Goal: Task Accomplishment & Management: Use online tool/utility

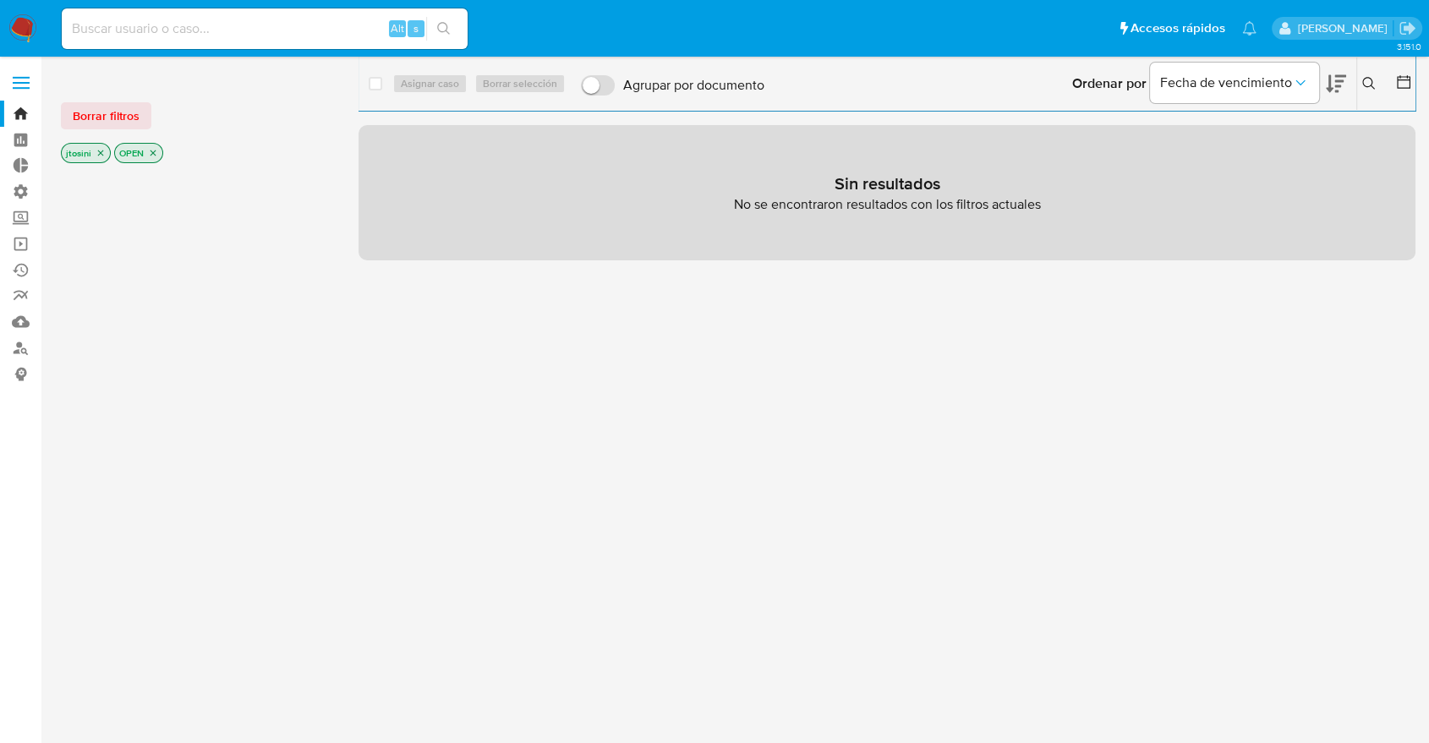
click at [88, 151] on p "jtosini" at bounding box center [86, 153] width 48 height 19
click at [94, 151] on p "jtosini" at bounding box center [86, 153] width 48 height 19
click at [101, 153] on icon "close-filter" at bounding box center [101, 153] width 10 height 10
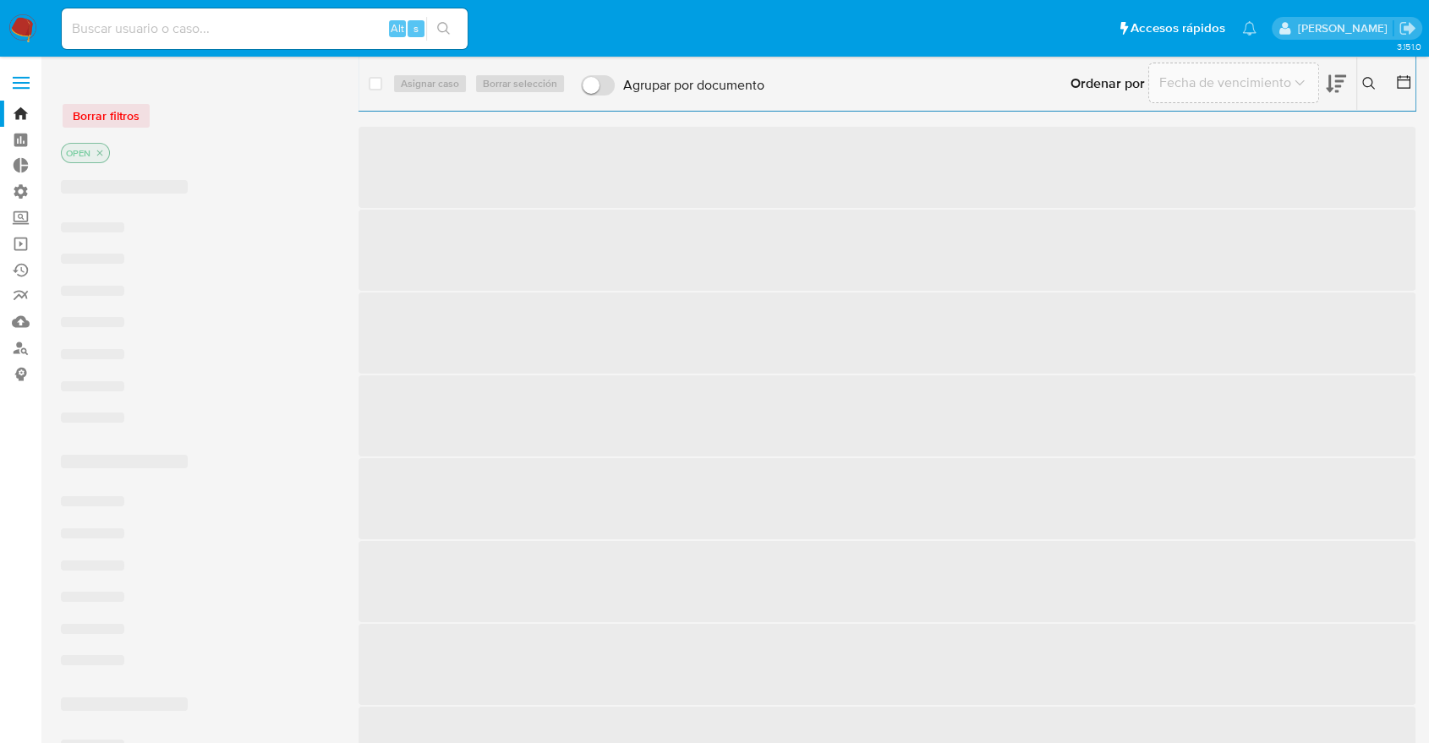
click at [101, 153] on icon "close-filter" at bounding box center [100, 154] width 6 height 6
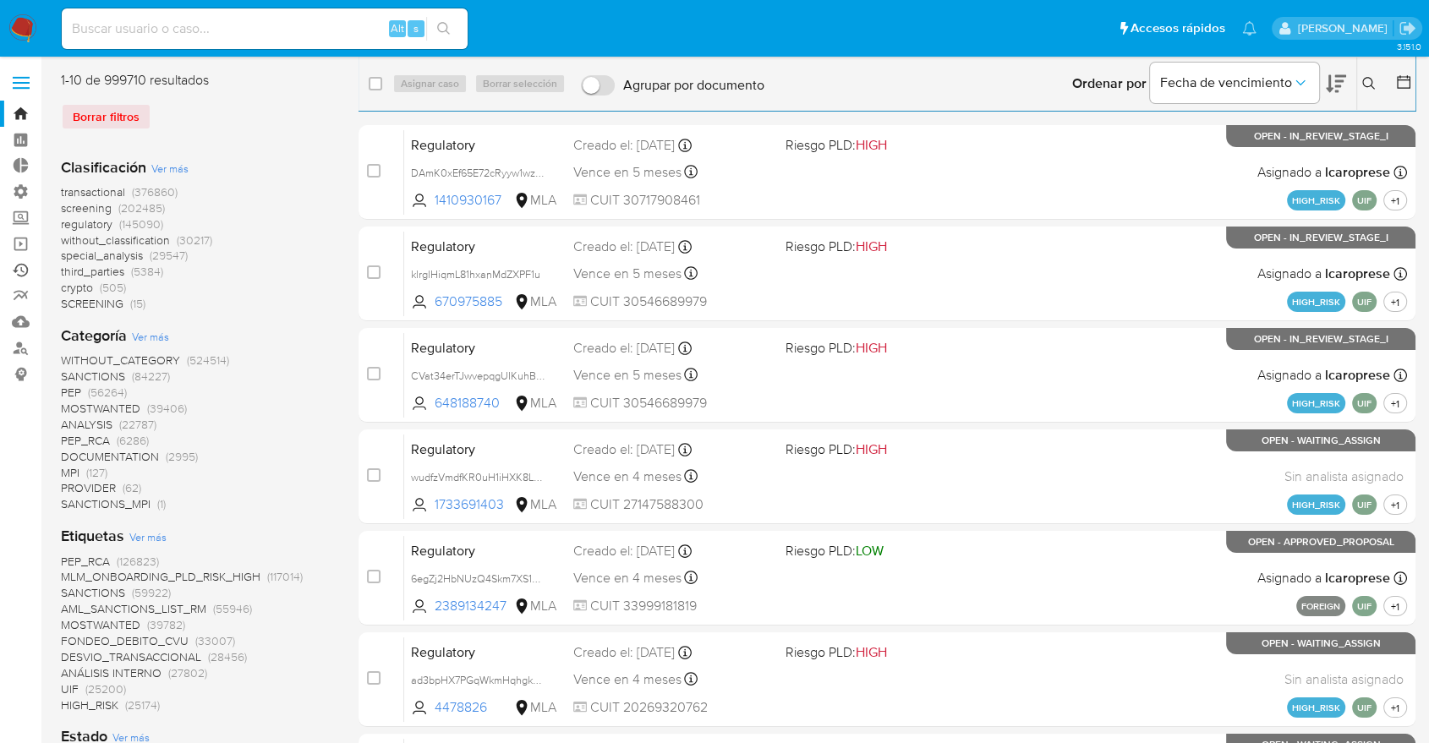
click at [25, 272] on link "Ejecuciones automáticas" at bounding box center [100, 270] width 201 height 26
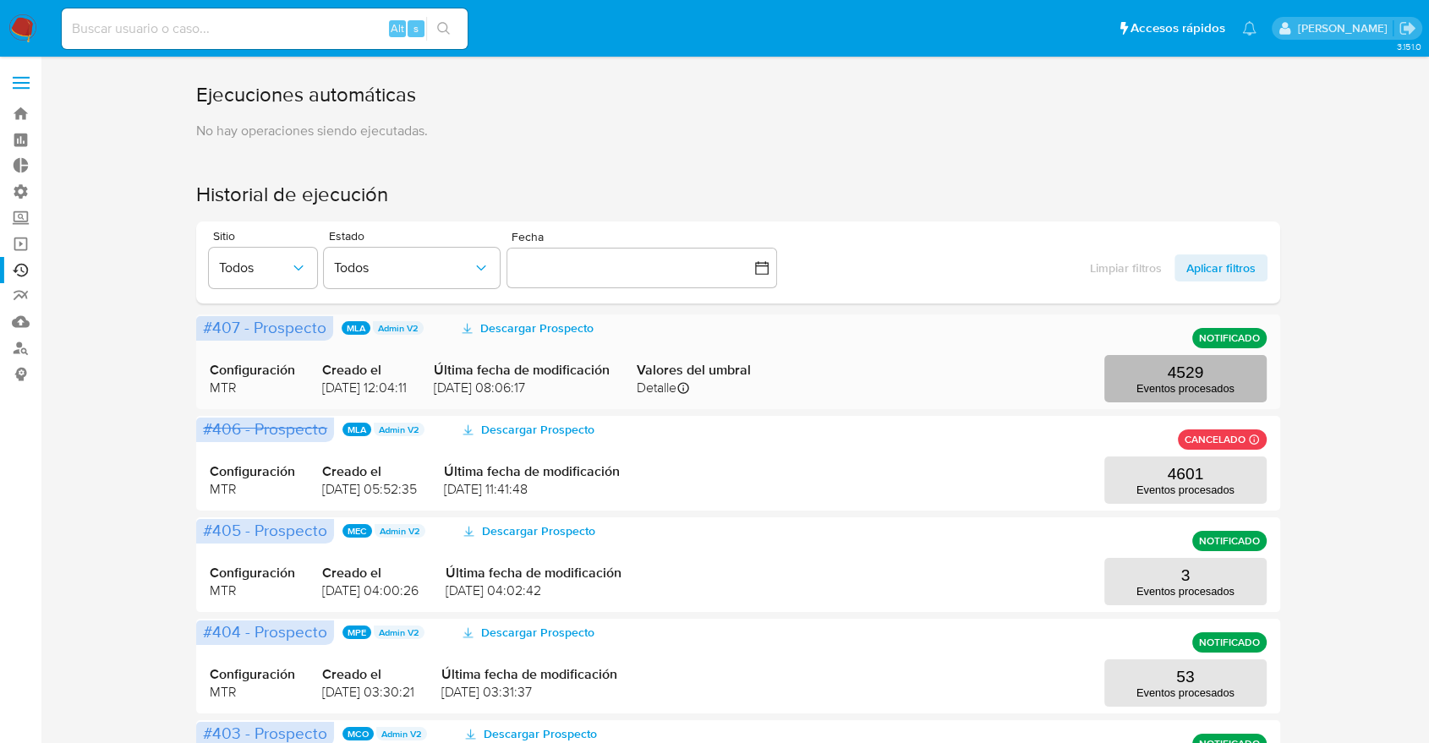
click at [1157, 383] on p "Eventos procesados" at bounding box center [1186, 388] width 98 height 13
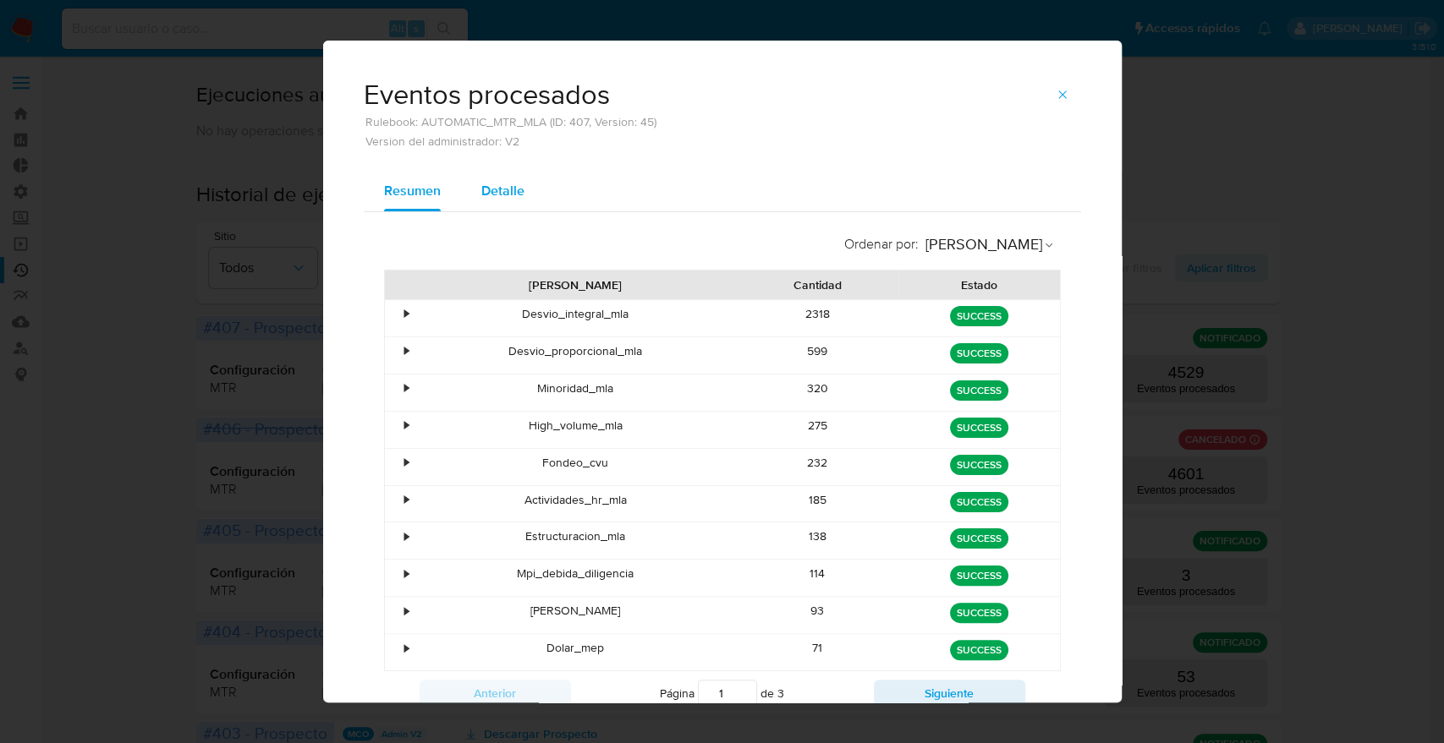
click at [481, 195] on span "Detalle" at bounding box center [502, 190] width 43 height 19
select select "10"
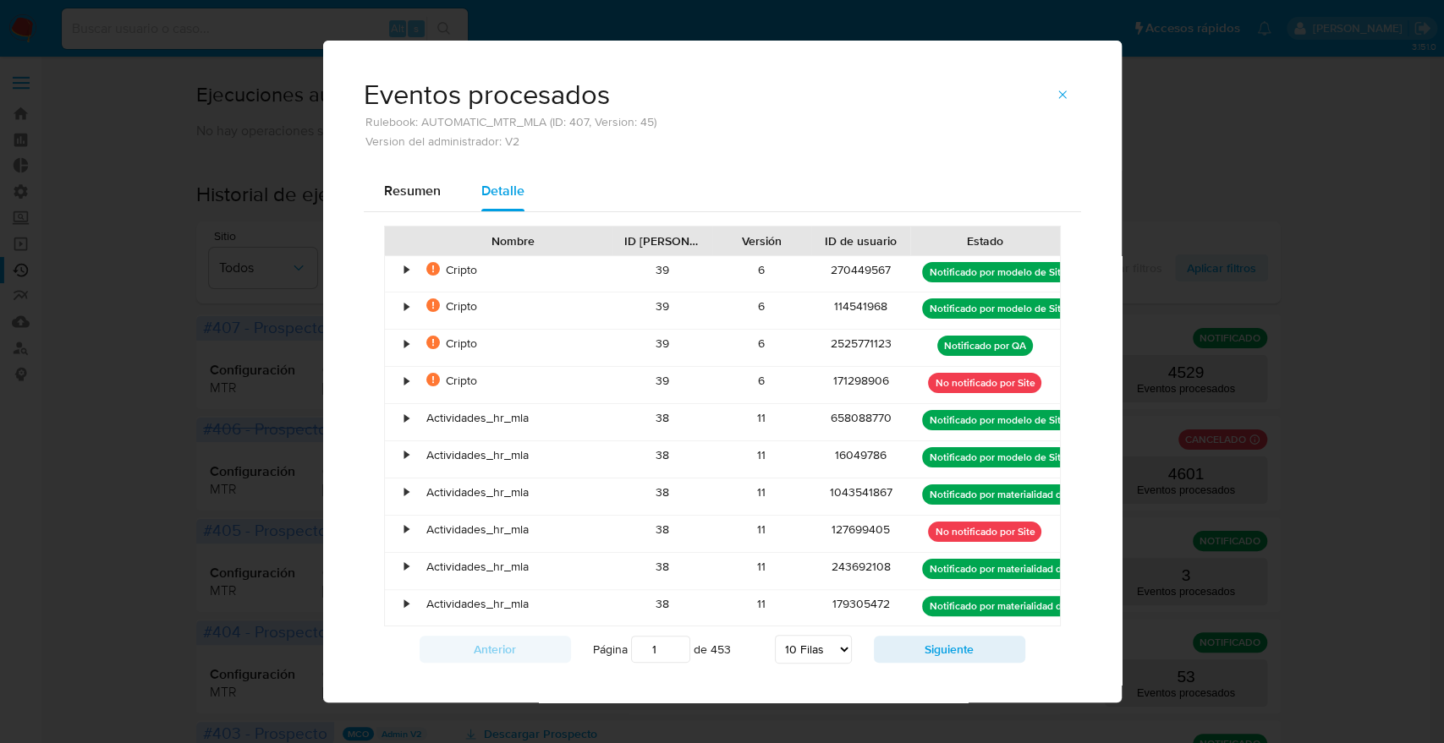
drag, startPoint x: 829, startPoint y: 661, endPoint x: 825, endPoint y: 672, distance: 11.5
click at [829, 661] on select "5 [PERSON_NAME] 10 [PERSON_NAME] 20 [PERSON_NAME] 25 [PERSON_NAME] 50 [PERSON_N…" at bounding box center [813, 649] width 77 height 29
click at [1063, 89] on button "button" at bounding box center [1062, 94] width 37 height 27
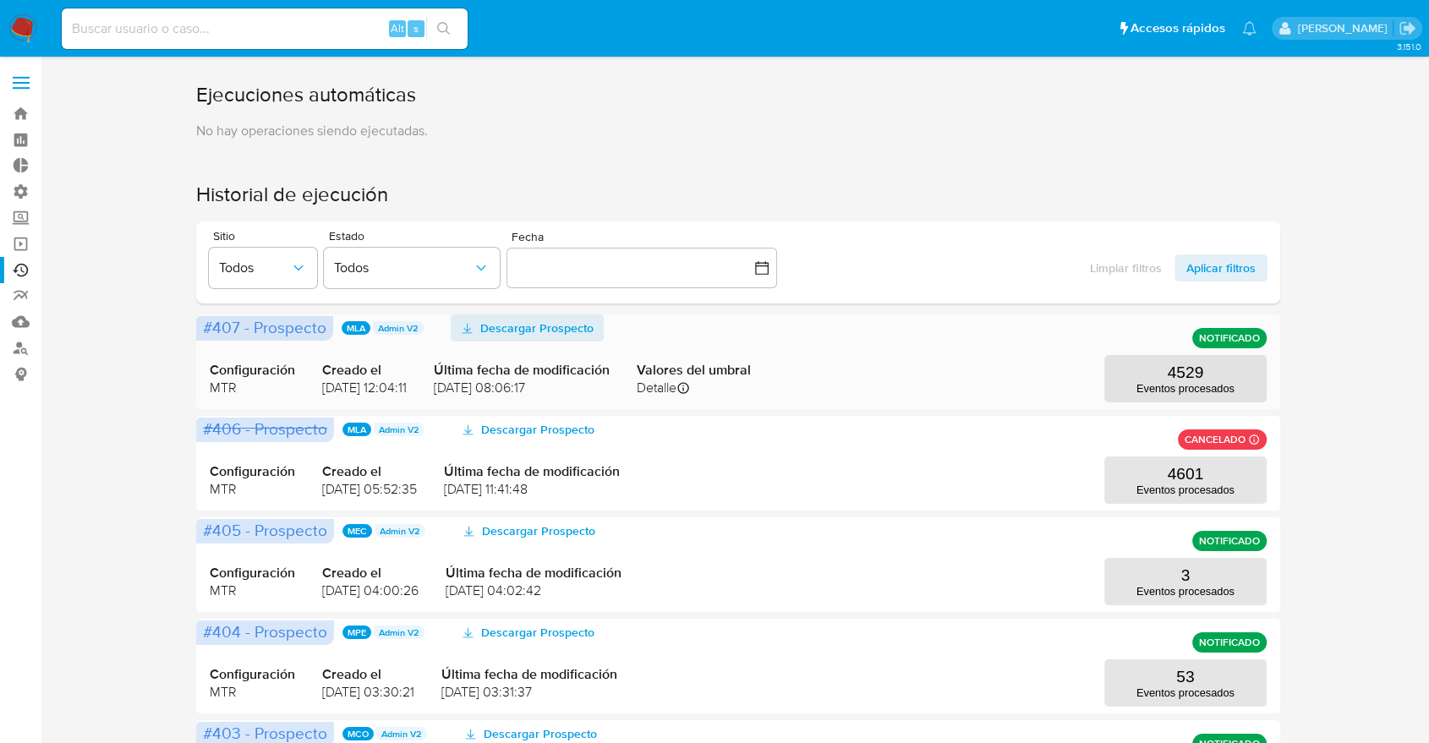
click at [499, 329] on span "Descargar Prospecto" at bounding box center [536, 328] width 113 height 27
click at [36, 107] on link "Bandeja" at bounding box center [100, 114] width 201 height 26
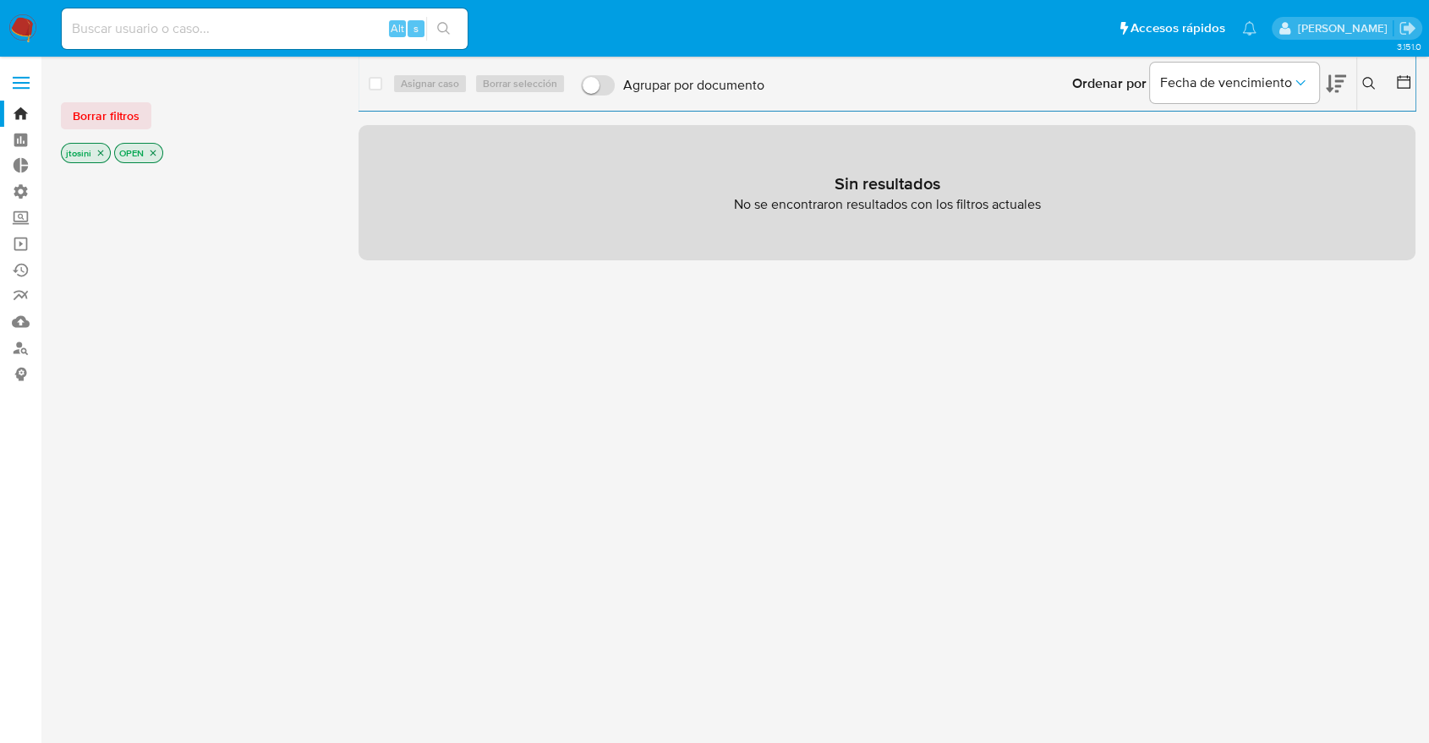
click at [96, 158] on p "jtosini" at bounding box center [86, 153] width 48 height 19
click at [96, 154] on icon "close-filter" at bounding box center [101, 153] width 10 height 10
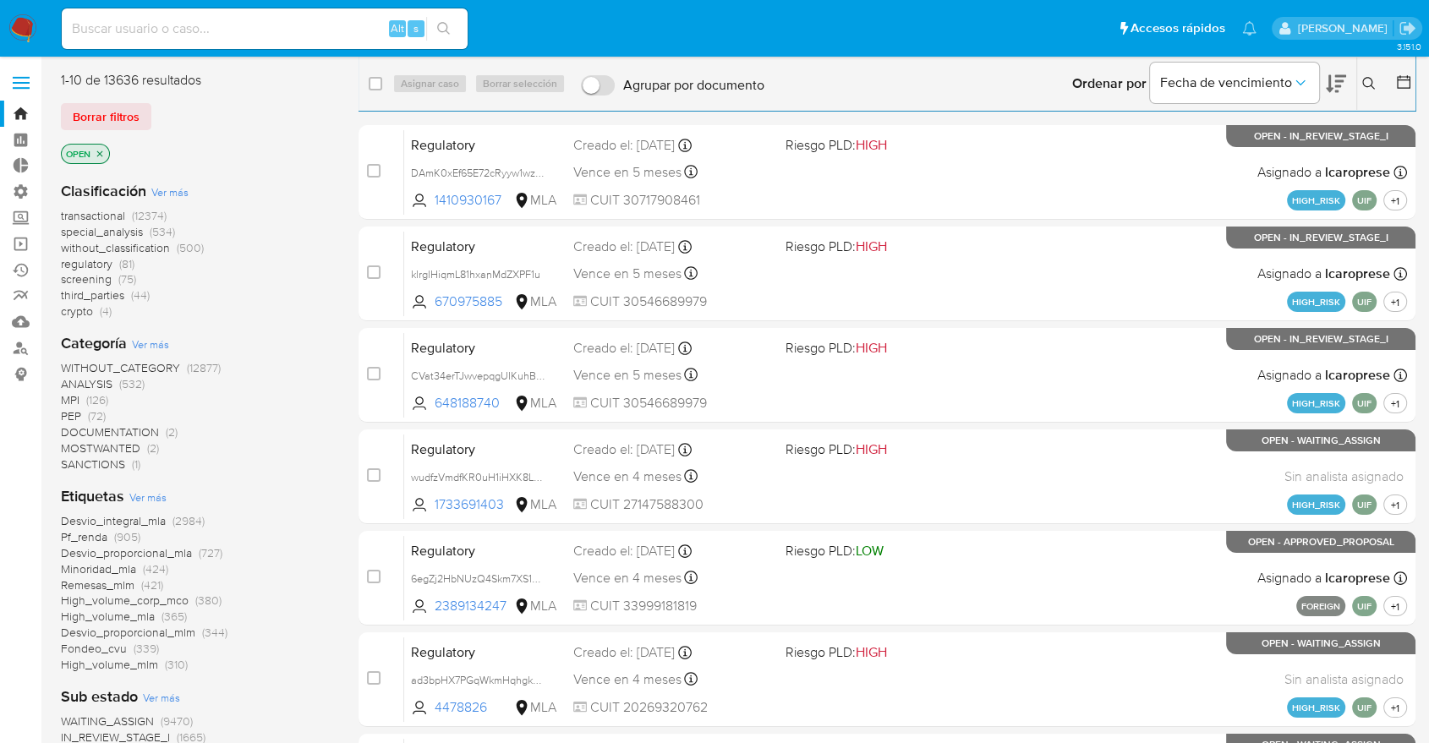
click at [100, 149] on icon "close-filter" at bounding box center [100, 154] width 10 height 10
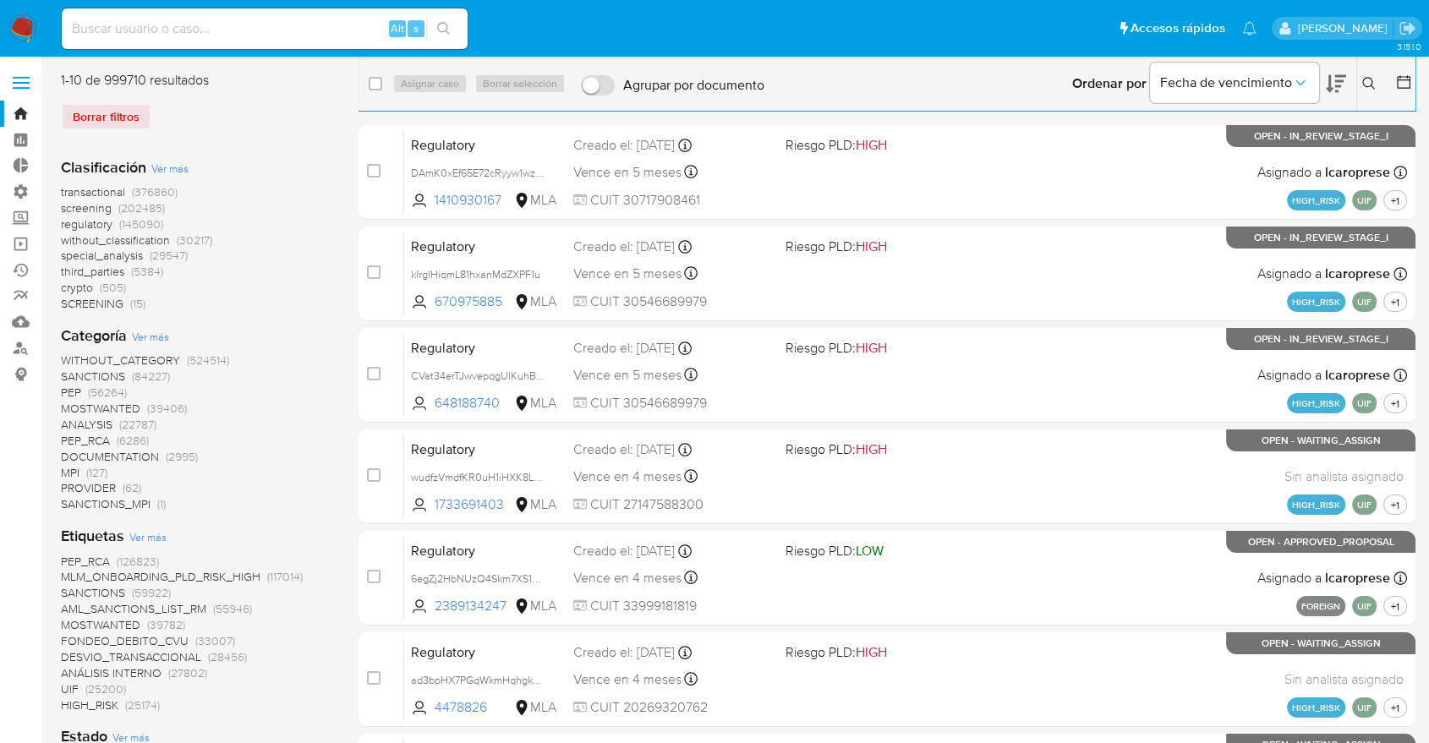
click at [1399, 83] on icon at bounding box center [1403, 82] width 17 height 17
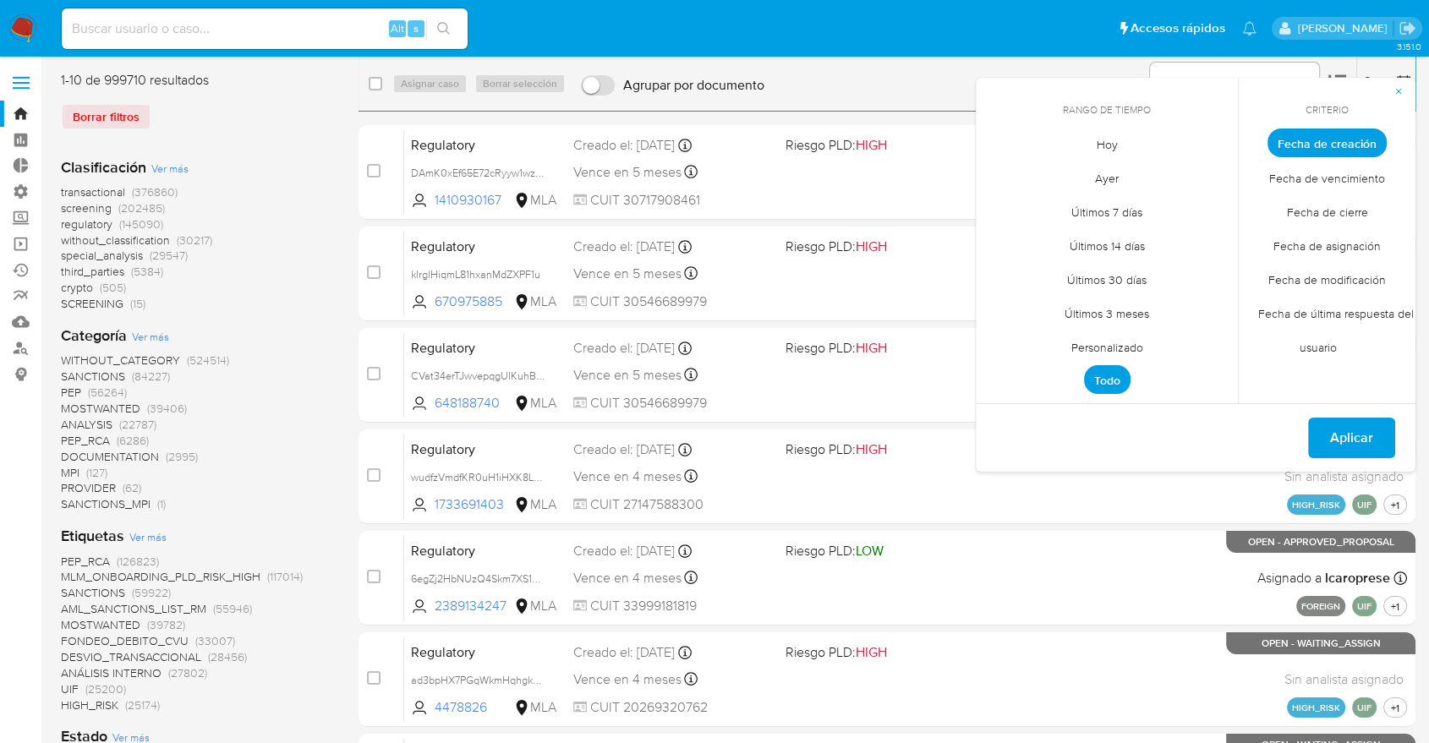
click at [1112, 337] on span "Personalizado" at bounding box center [1107, 347] width 107 height 35
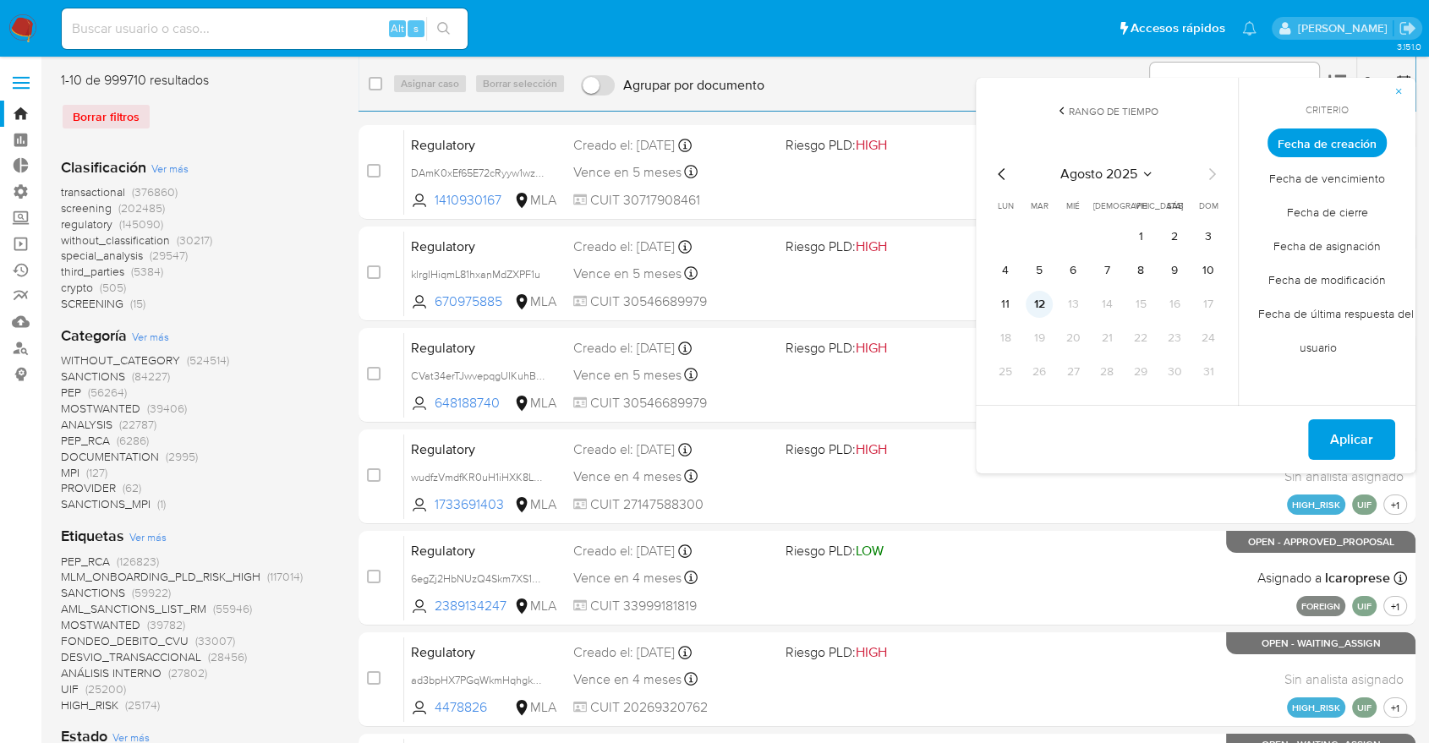
click at [1035, 306] on button "12" at bounding box center [1039, 304] width 27 height 27
click at [1366, 431] on span "Aplicar" at bounding box center [1351, 439] width 43 height 37
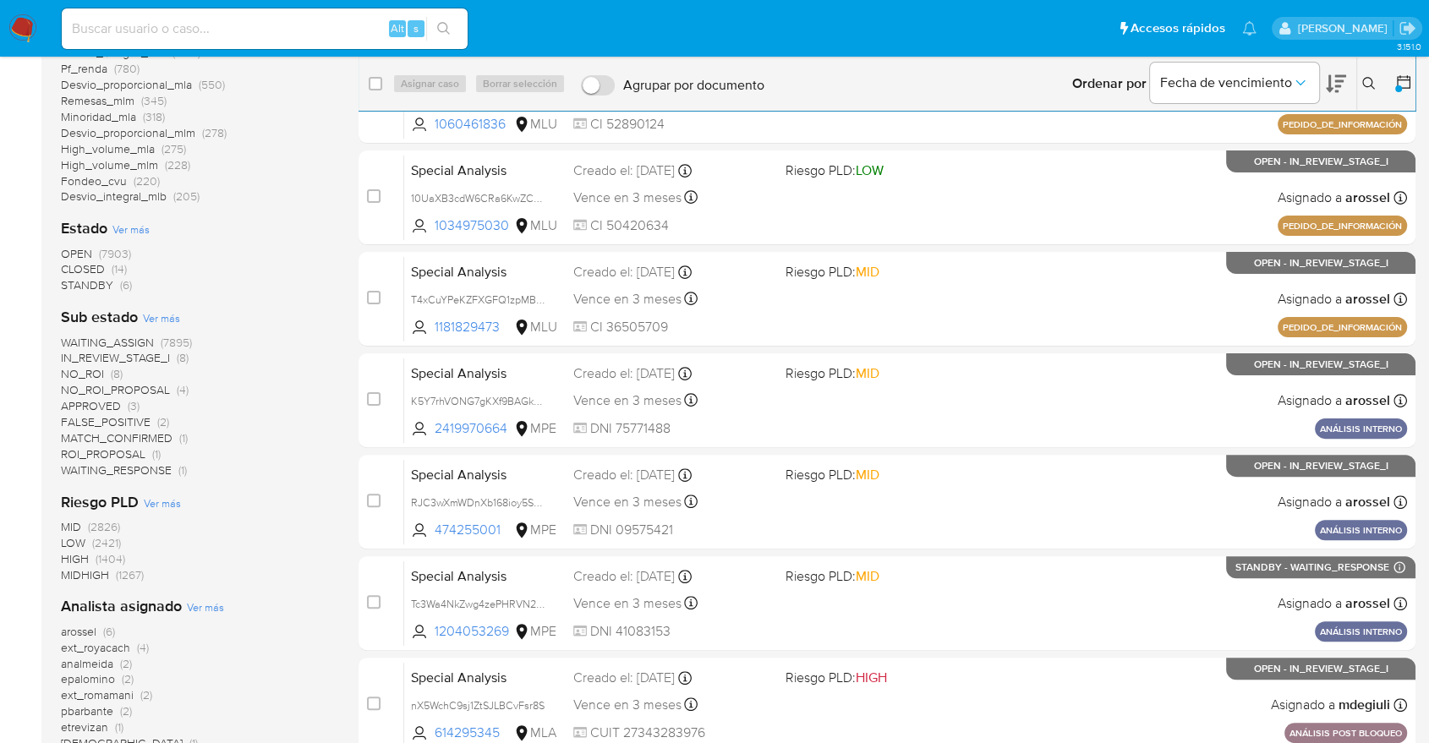
scroll to position [657, 0]
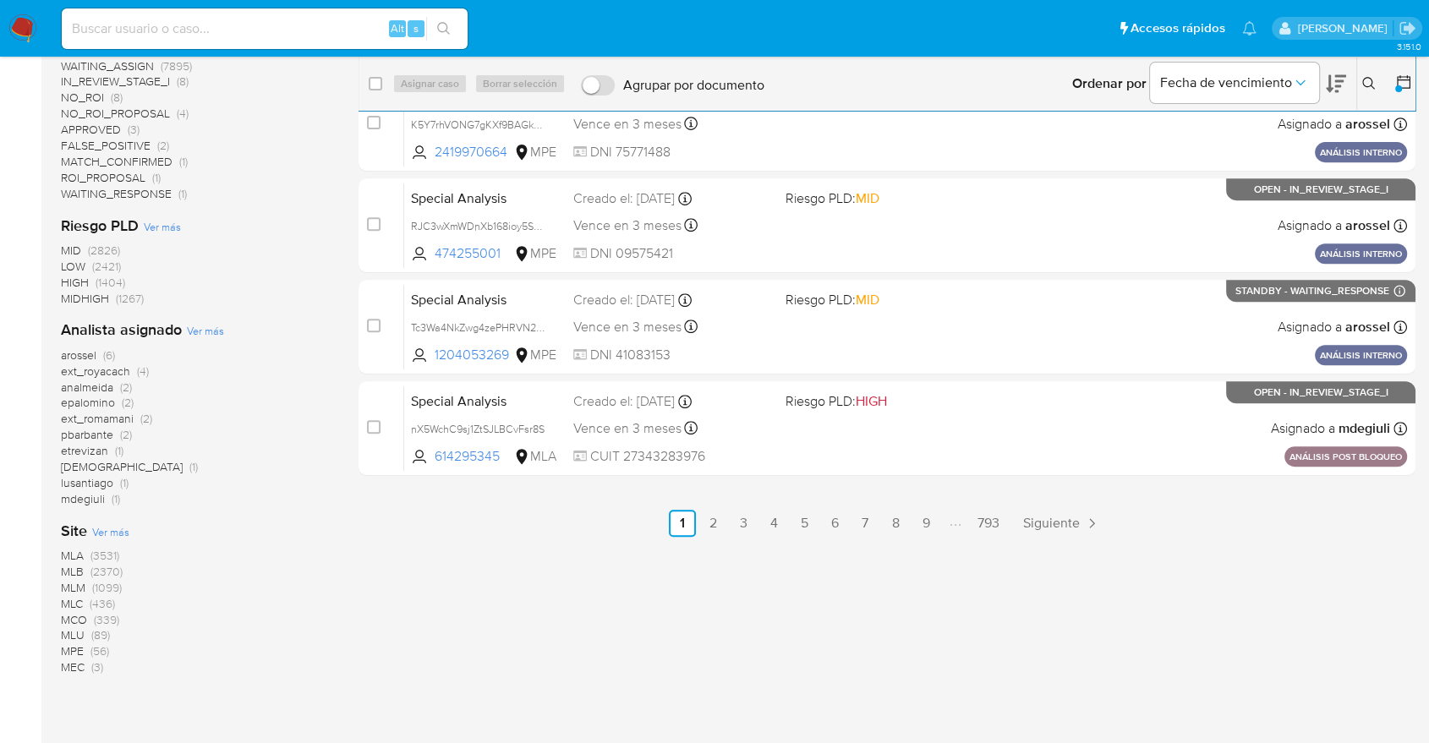
click at [84, 553] on span "MLA (3531)" at bounding box center [90, 556] width 58 height 16
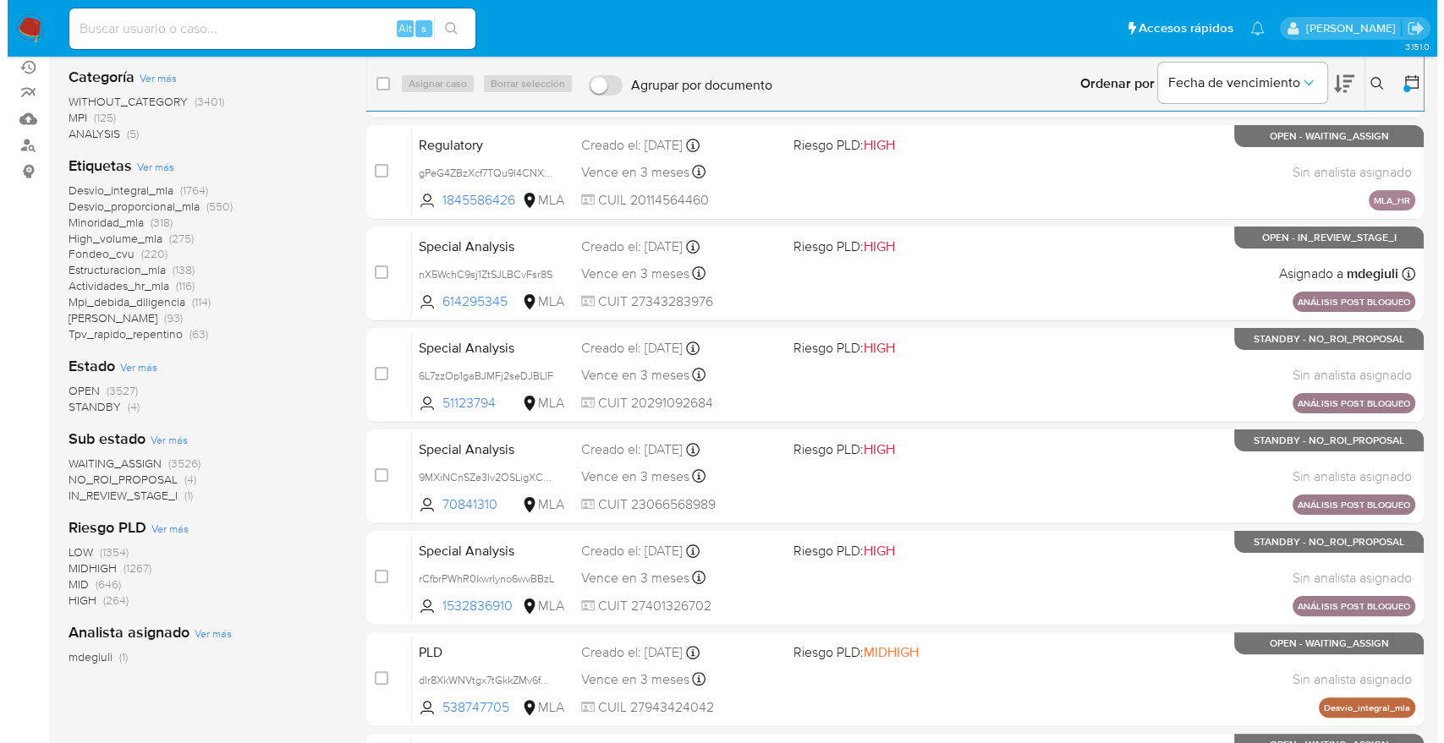
scroll to position [85, 0]
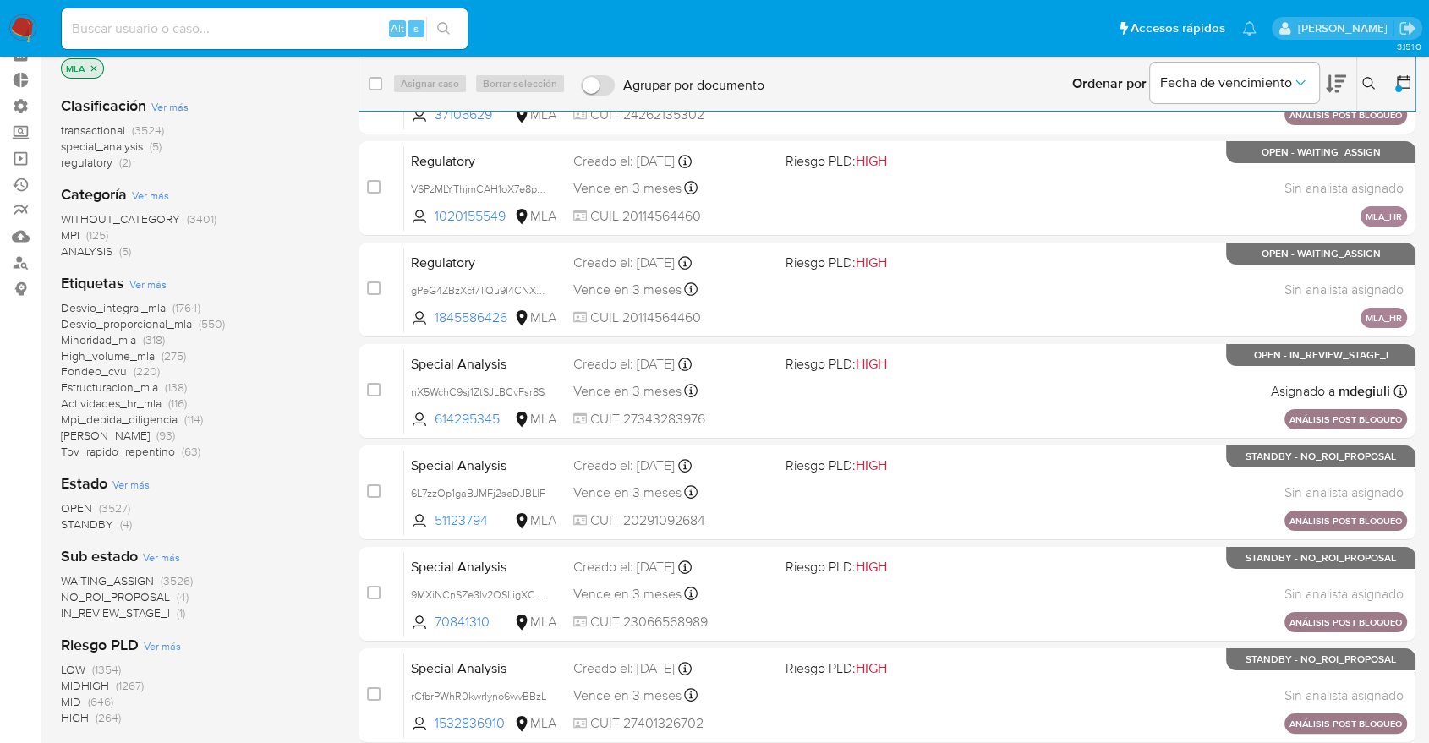
click at [147, 282] on span "Ver más" at bounding box center [147, 284] width 37 height 15
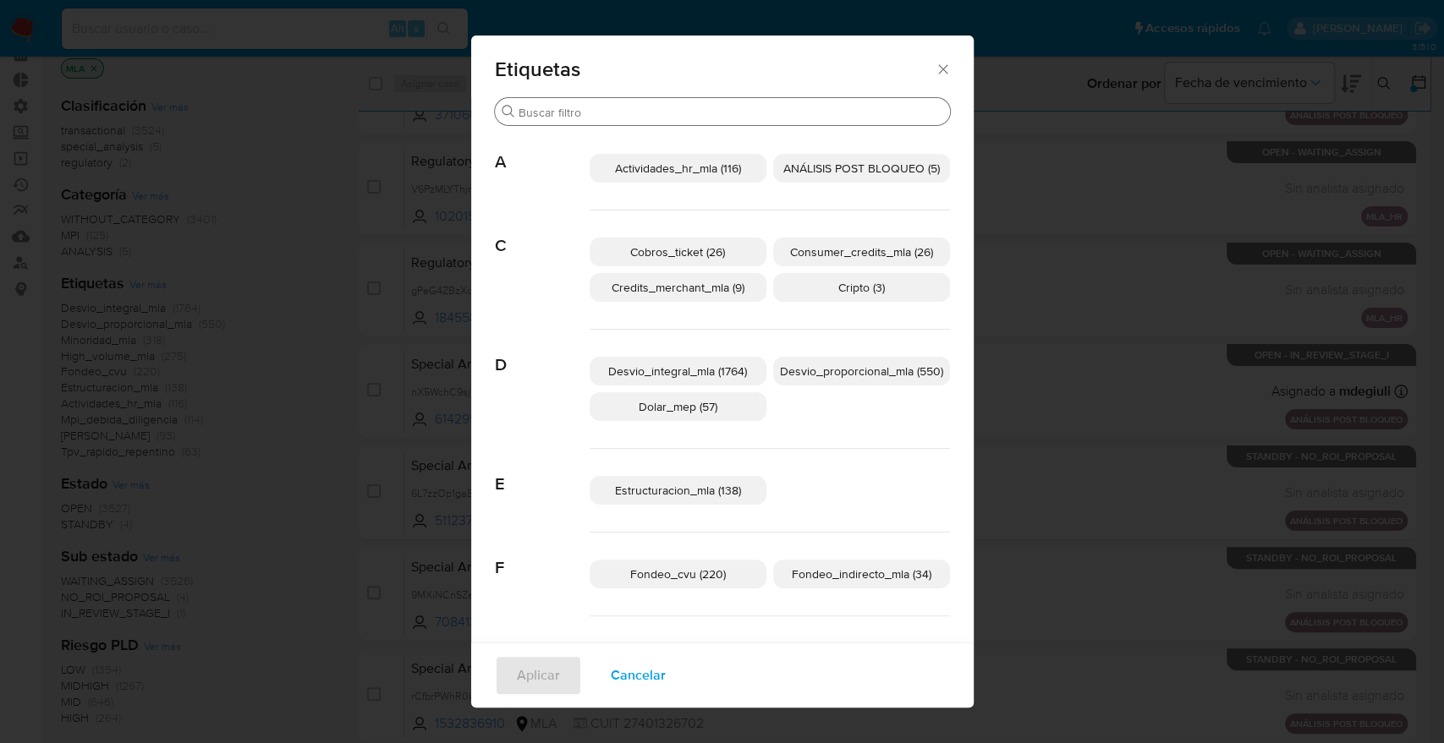
click at [584, 119] on input "Buscar" at bounding box center [730, 112] width 425 height 15
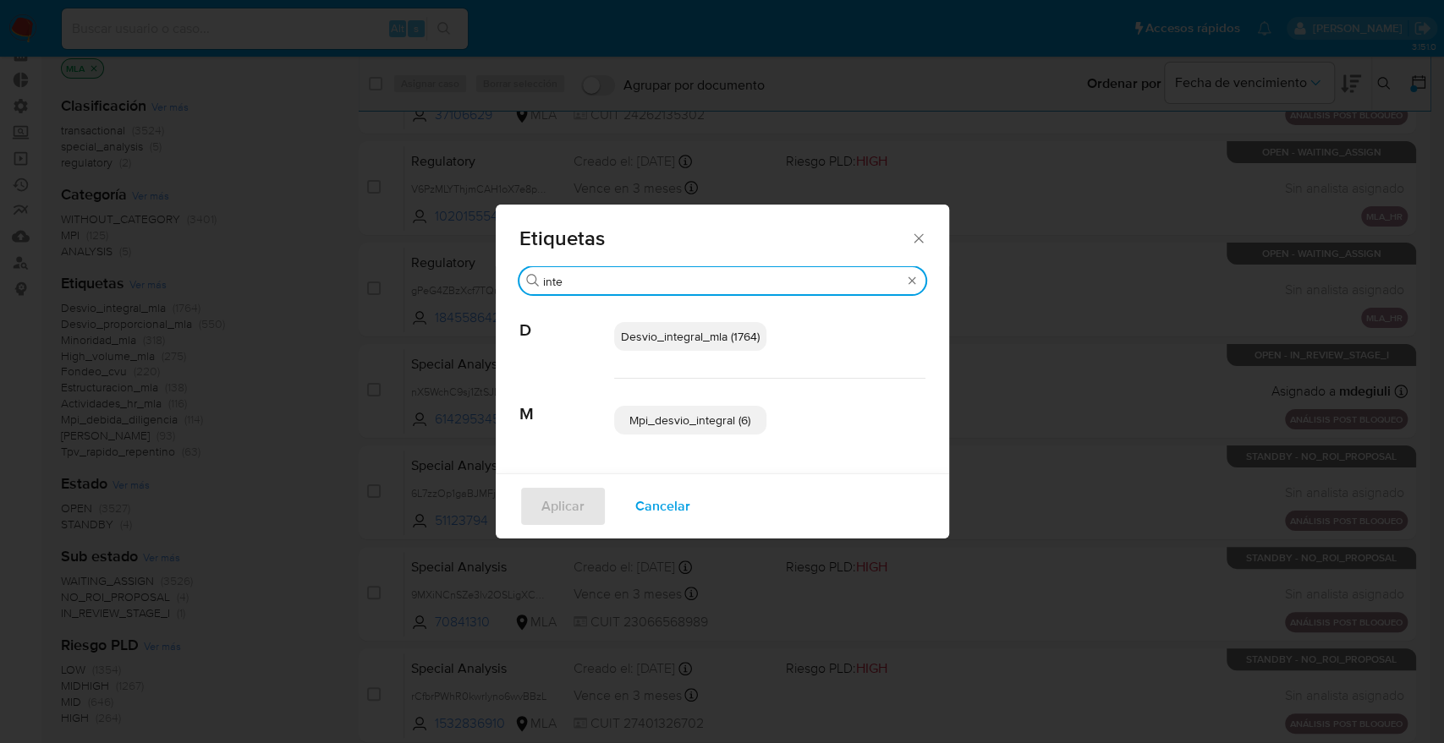
type input "inte"
click at [697, 421] on span "Mpi_desvio_integral (6)" at bounding box center [689, 420] width 121 height 17
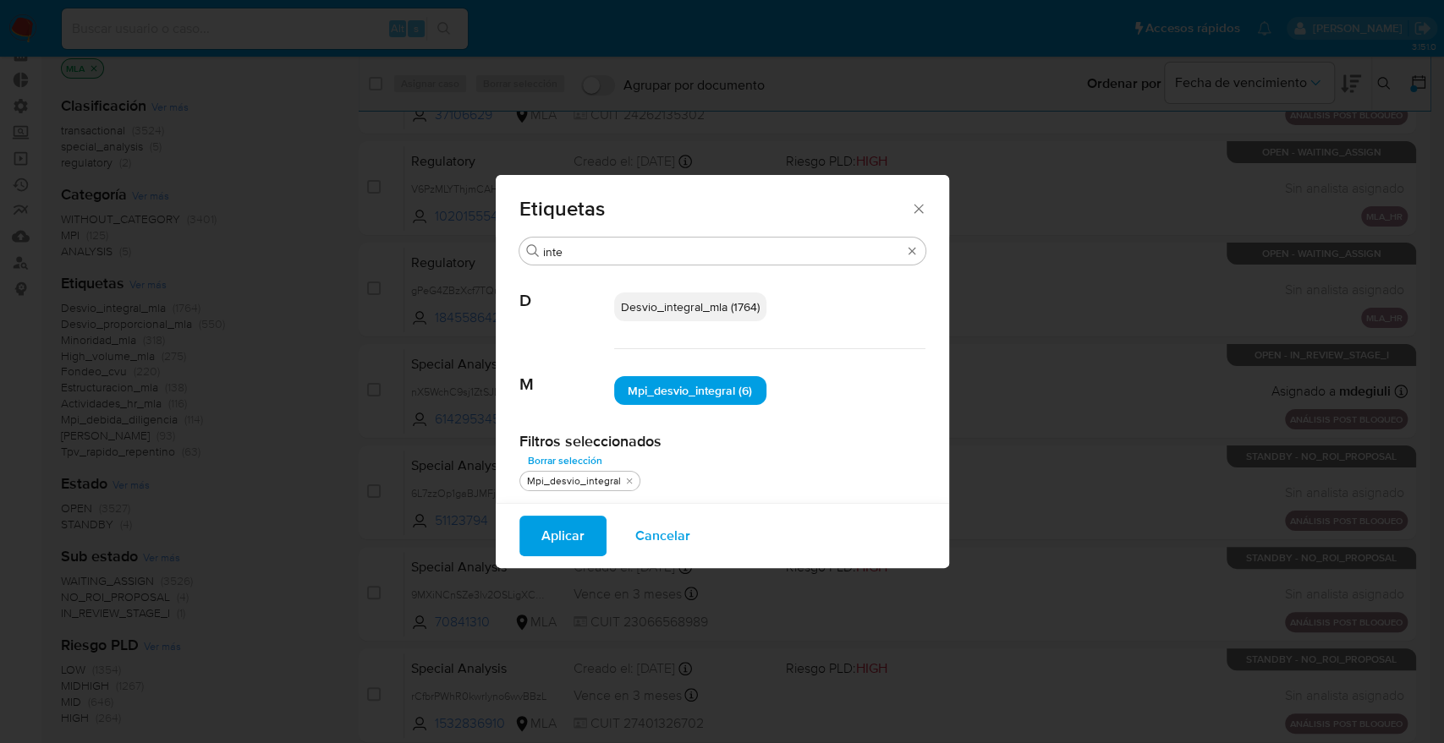
click at [581, 531] on span "Aplicar" at bounding box center [562, 536] width 43 height 37
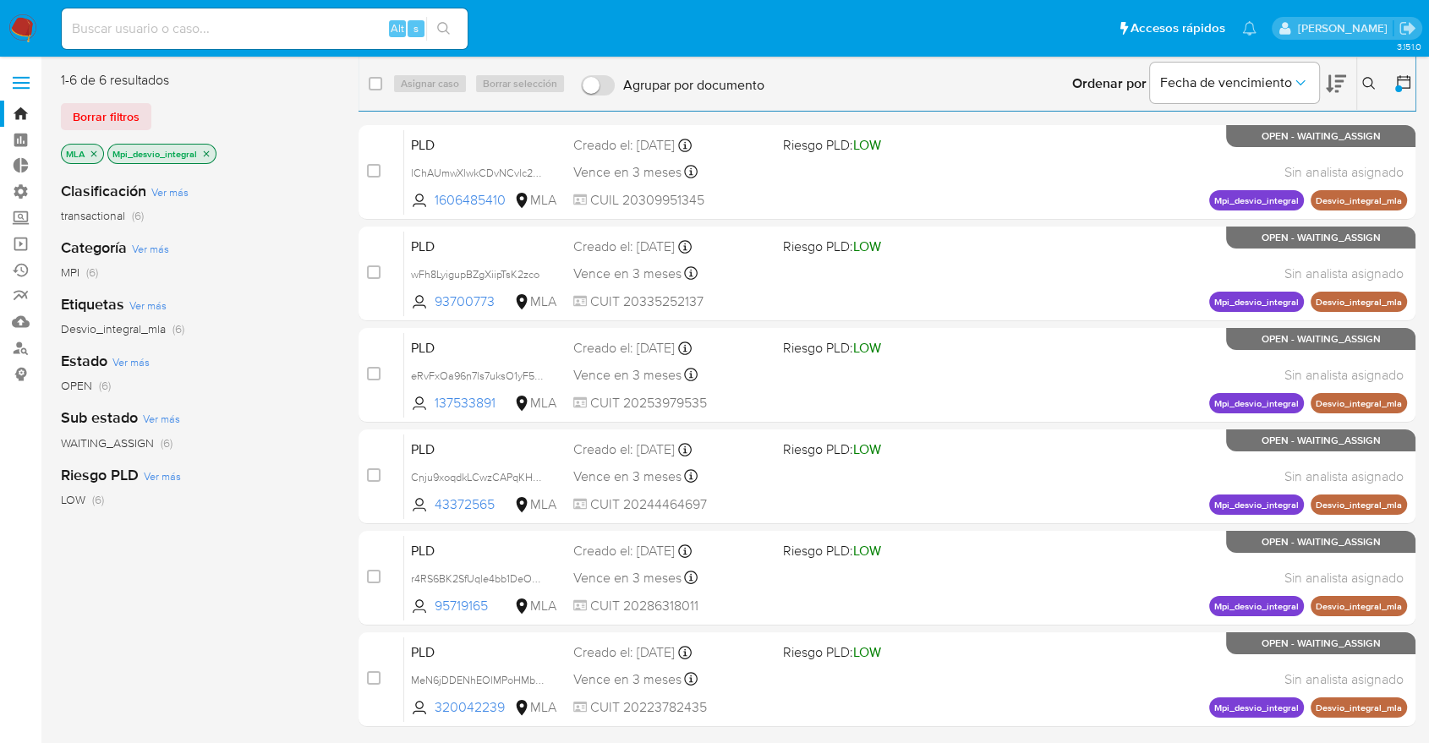
click at [202, 154] on icon "close-filter" at bounding box center [206, 154] width 10 height 10
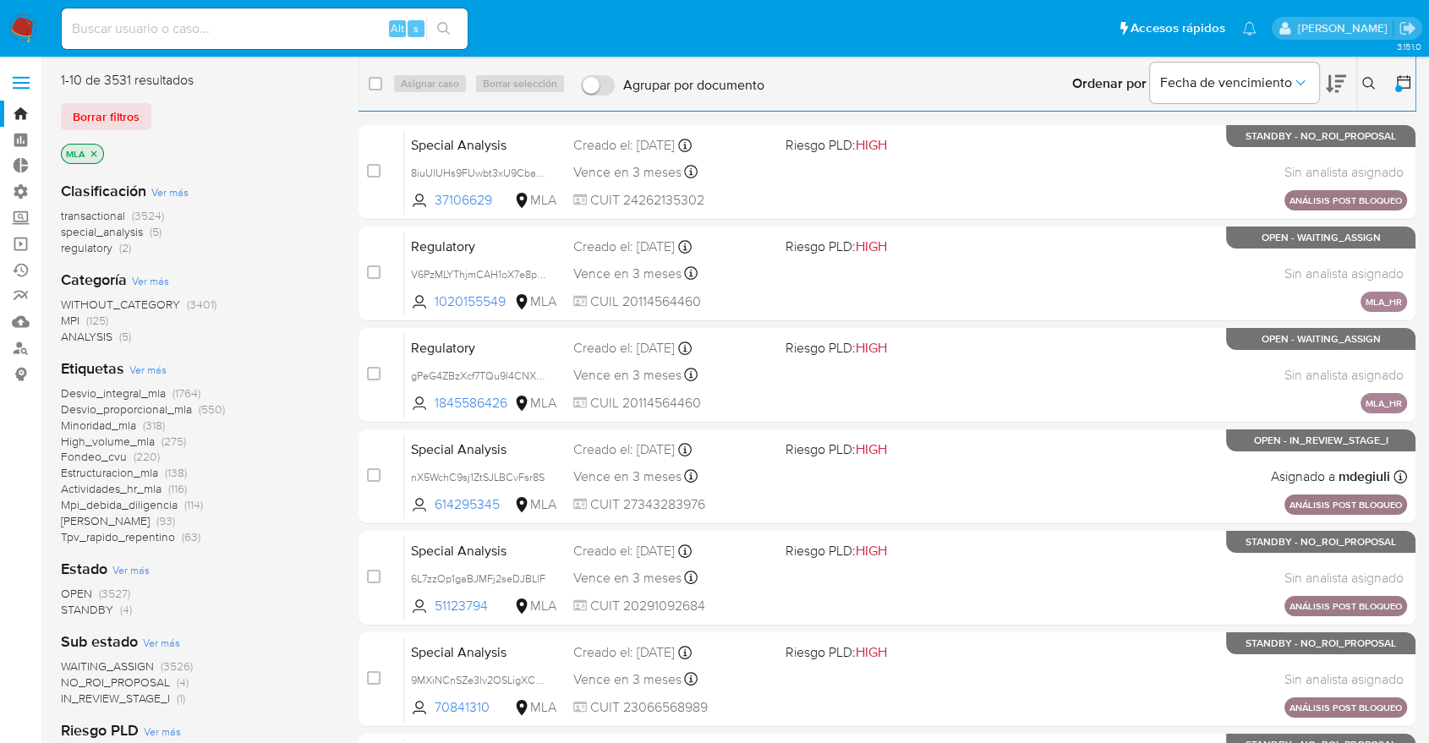
click at [129, 371] on span "Ver más" at bounding box center [147, 369] width 37 height 15
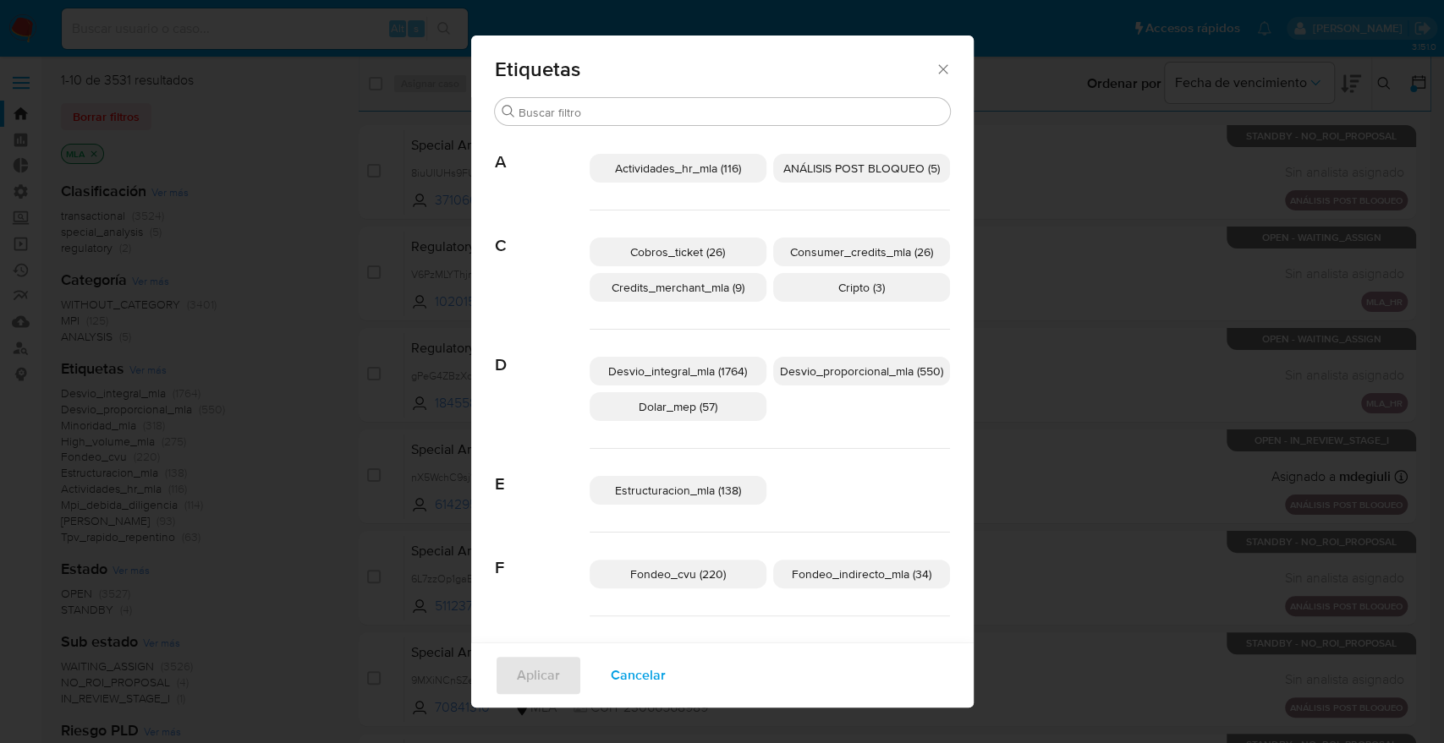
drag, startPoint x: 547, startPoint y: 135, endPoint x: 546, endPoint y: 117, distance: 18.6
click at [547, 134] on span "A" at bounding box center [542, 150] width 95 height 46
click at [545, 107] on input "Buscar" at bounding box center [730, 112] width 425 height 15
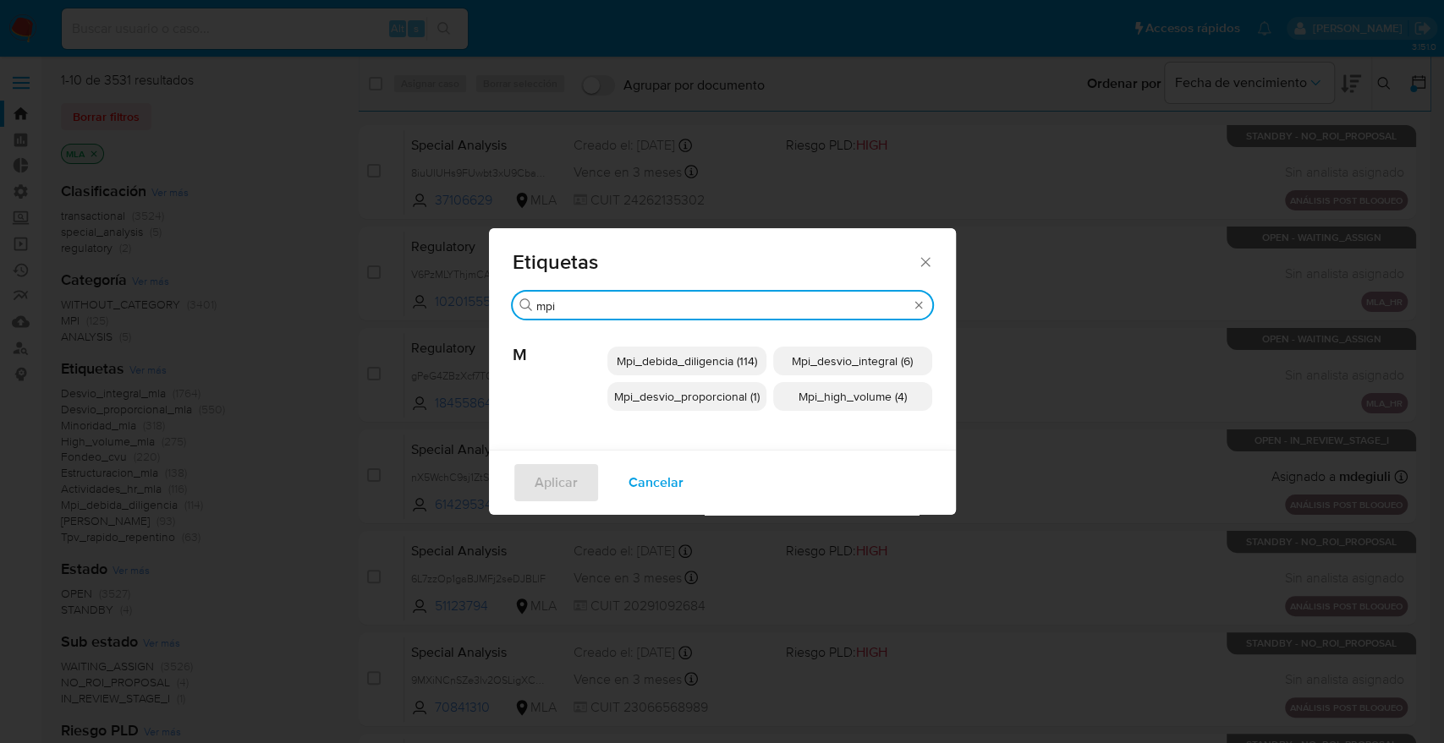
type input "mpi"
click at [641, 358] on span "Mpi_debida_diligencia (114)" at bounding box center [687, 361] width 140 height 17
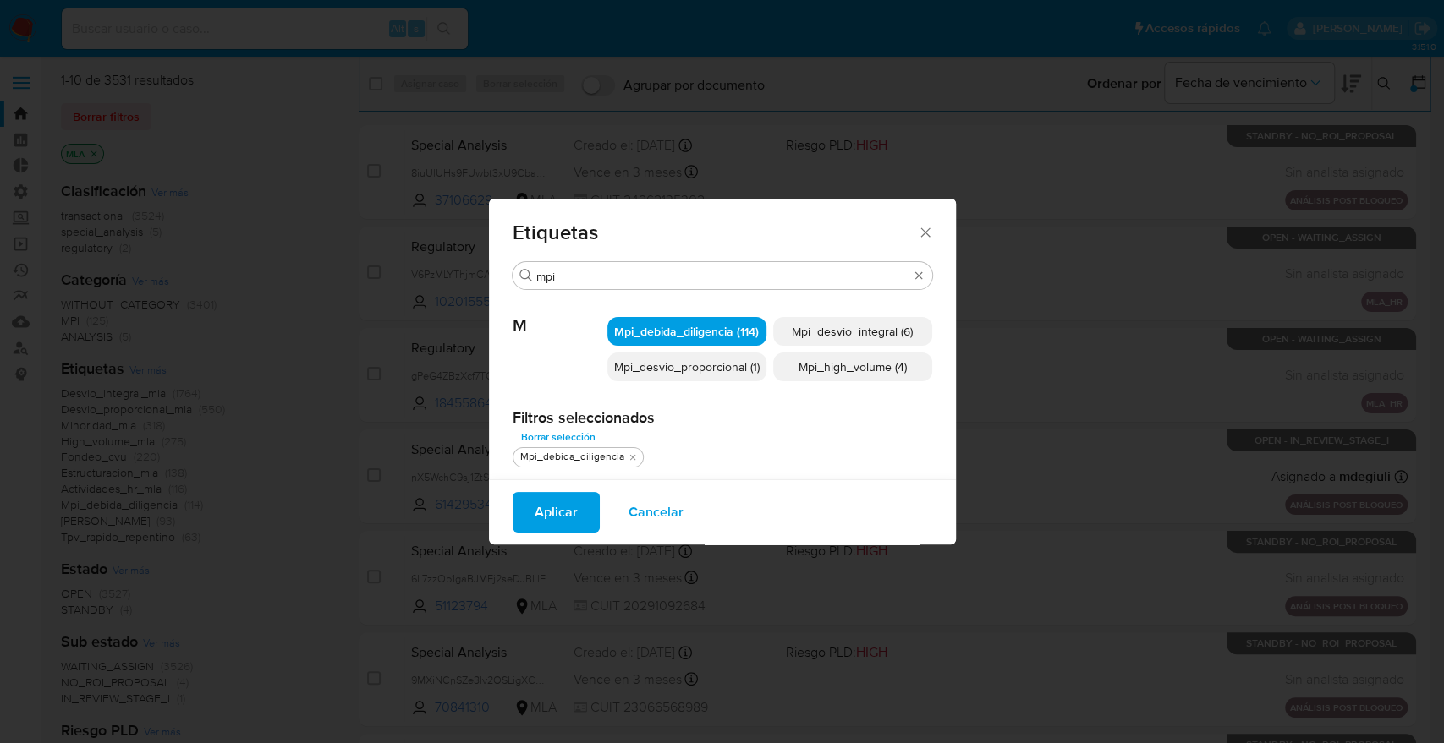
click at [821, 330] on span "Mpi_desvio_integral (6)" at bounding box center [852, 331] width 121 height 17
click at [823, 369] on span "Mpi_high_volume (4)" at bounding box center [852, 367] width 108 height 17
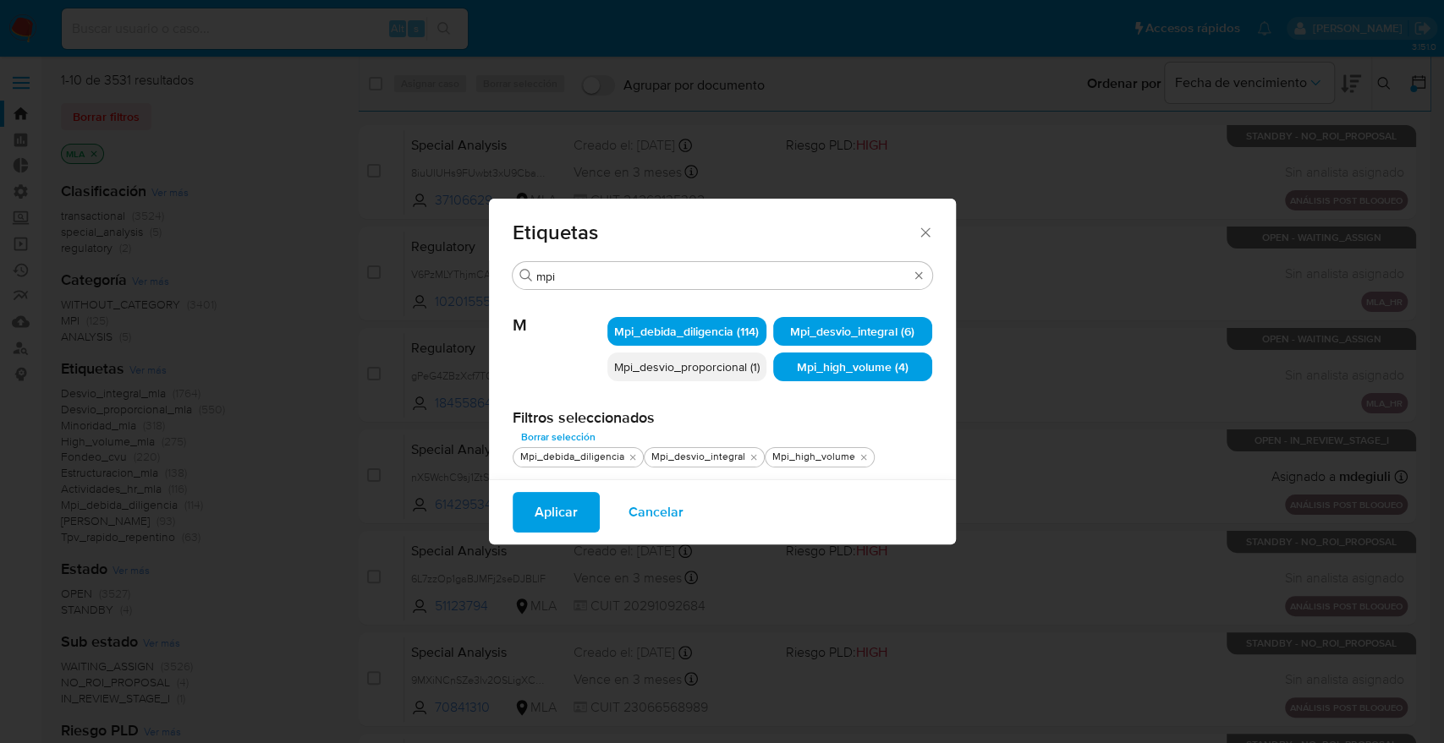
click at [745, 360] on span "Mpi_desvio_proporcional (1)" at bounding box center [686, 367] width 145 height 17
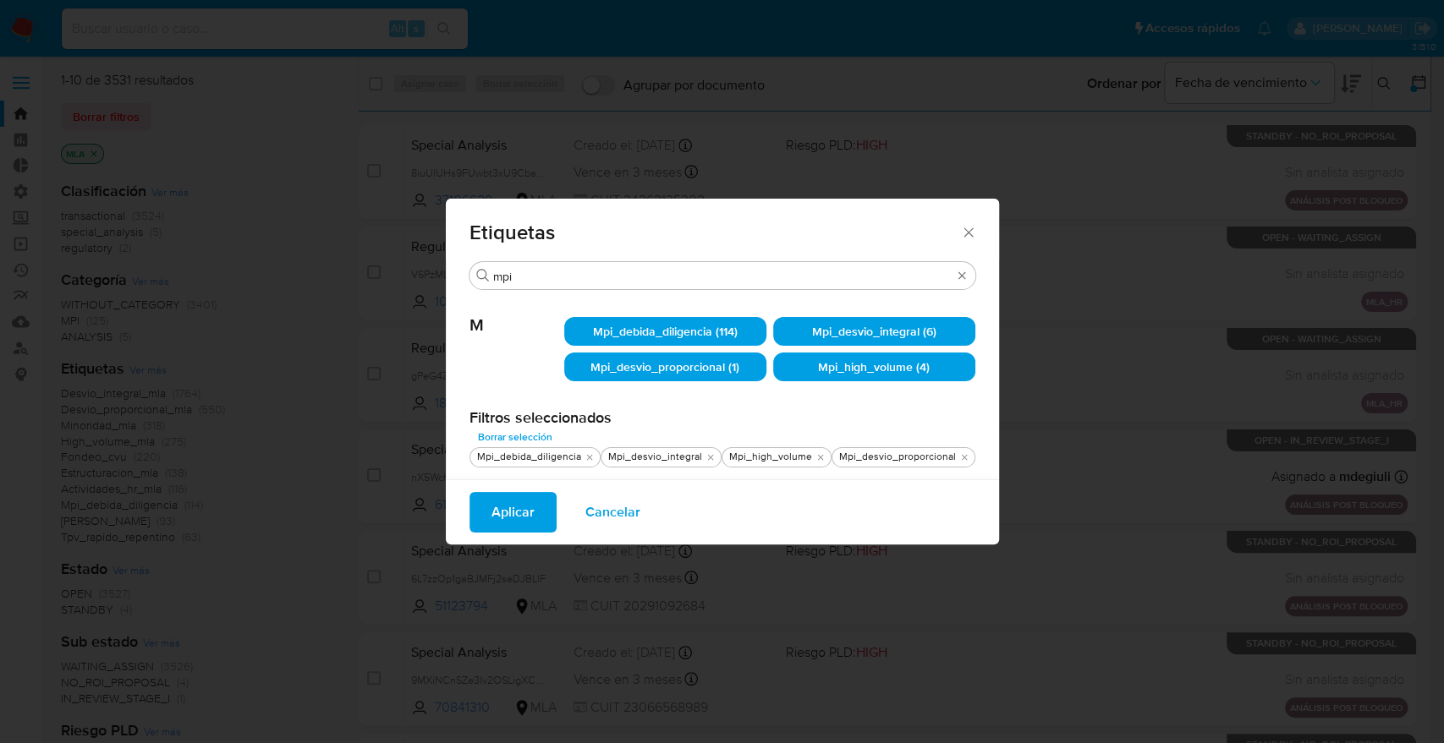
click at [513, 513] on span "Aplicar" at bounding box center [512, 512] width 43 height 37
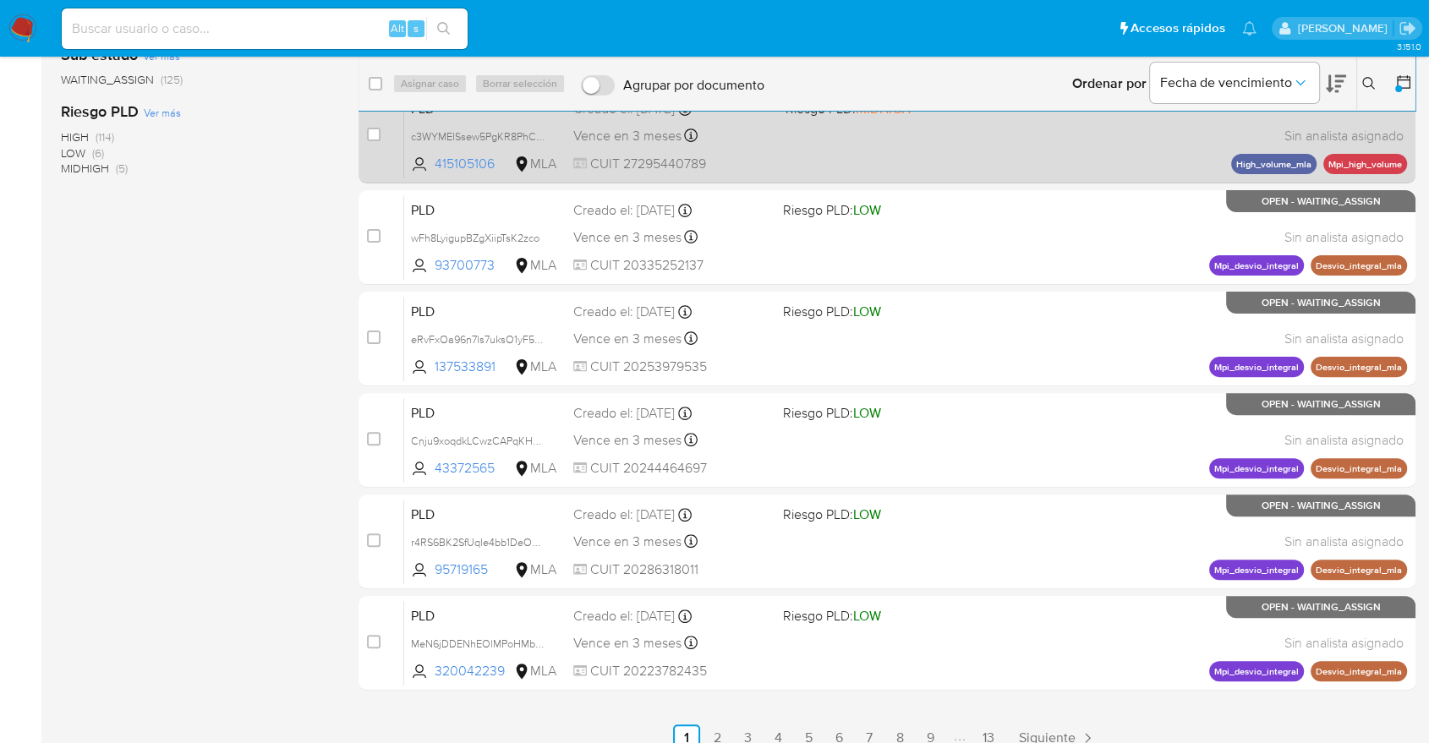
scroll to position [461, 0]
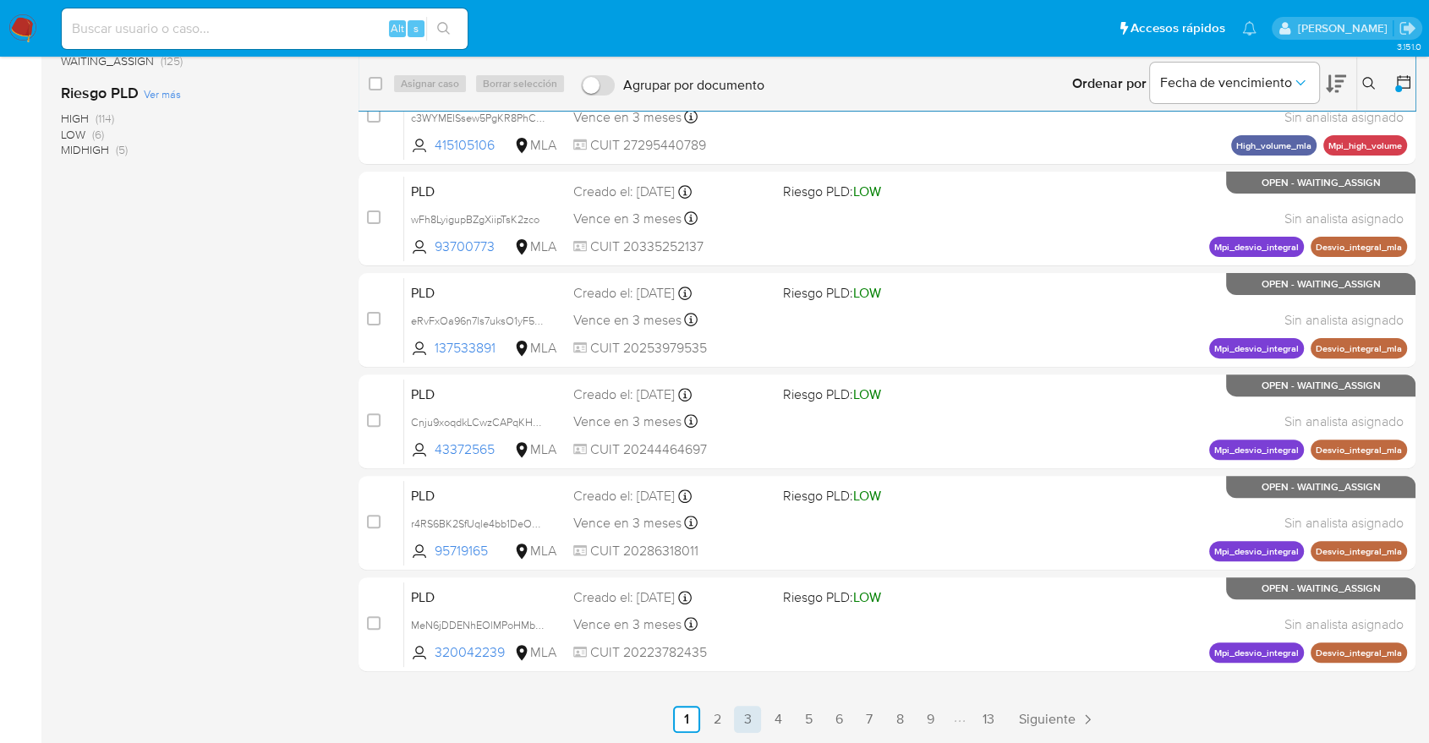
click at [750, 722] on link "3" at bounding box center [747, 719] width 27 height 27
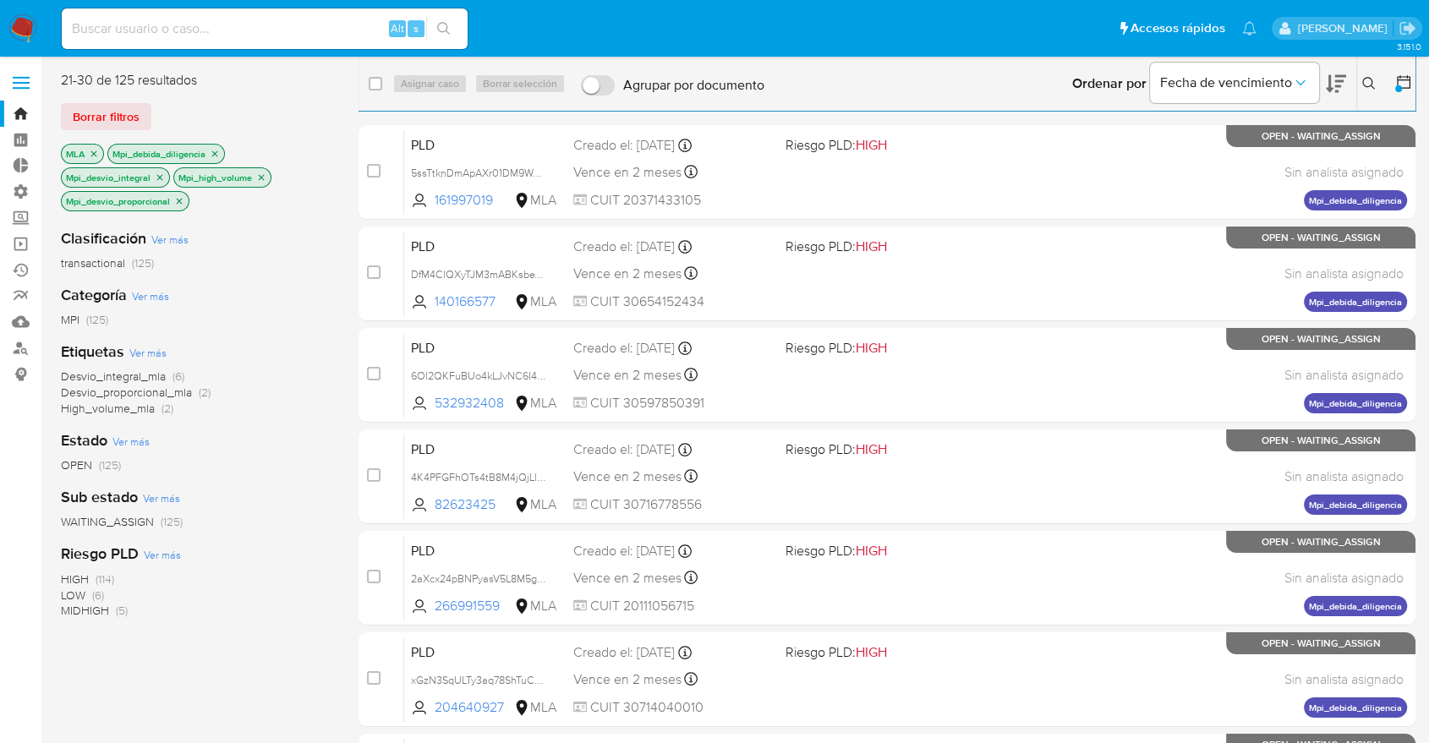
click at [158, 171] on p "Mpi_desvio_integral" at bounding box center [115, 177] width 107 height 19
click at [157, 175] on icon "close-filter" at bounding box center [160, 177] width 6 height 6
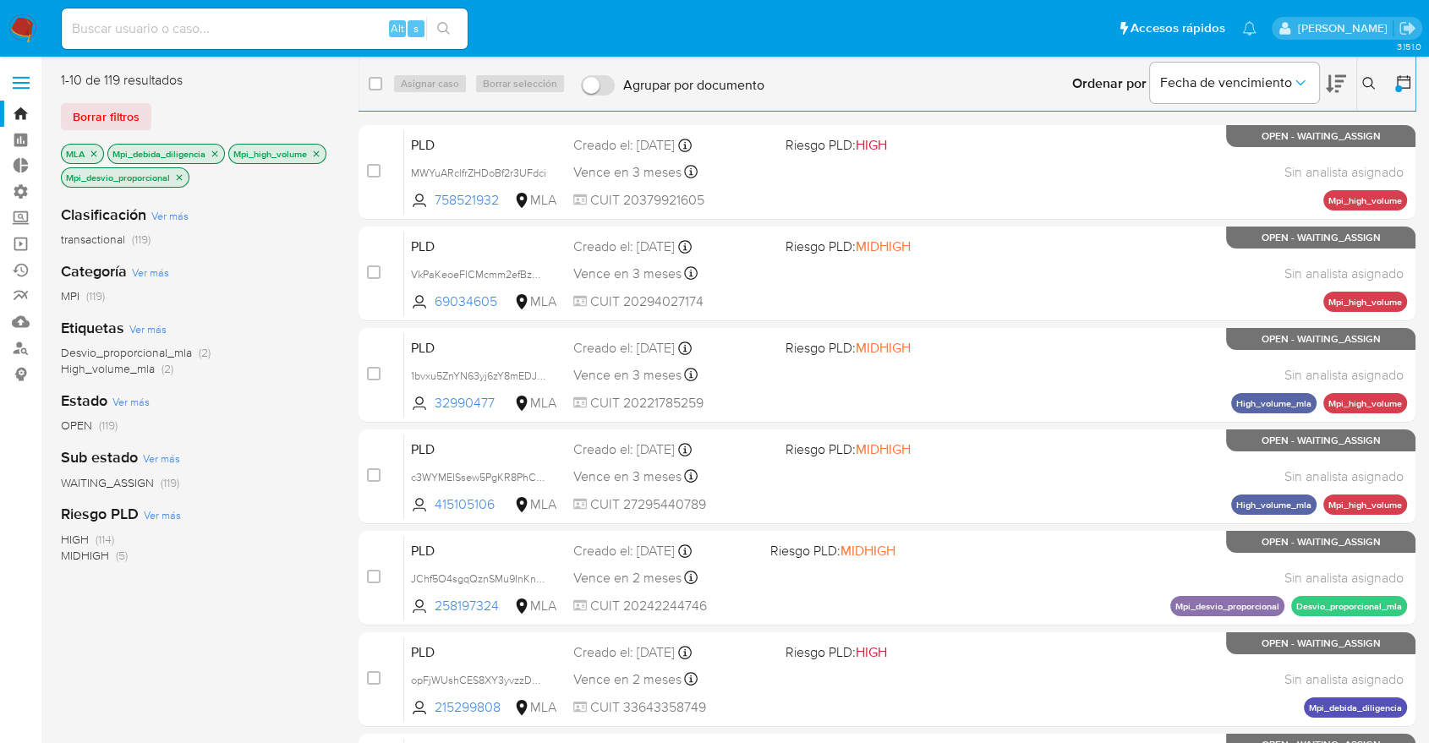
click at [314, 156] on icon "close-filter" at bounding box center [317, 154] width 6 height 6
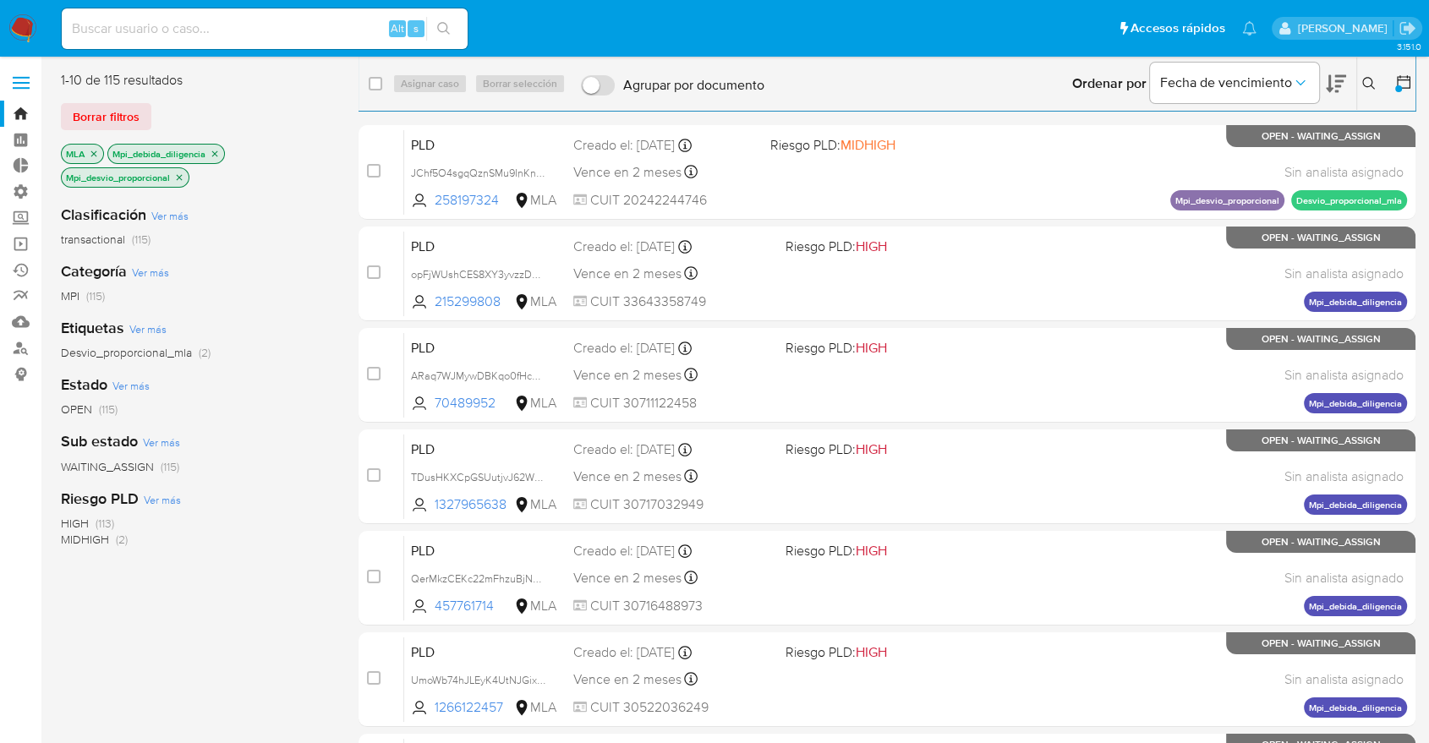
click at [184, 175] on icon "close-filter" at bounding box center [179, 178] width 10 height 10
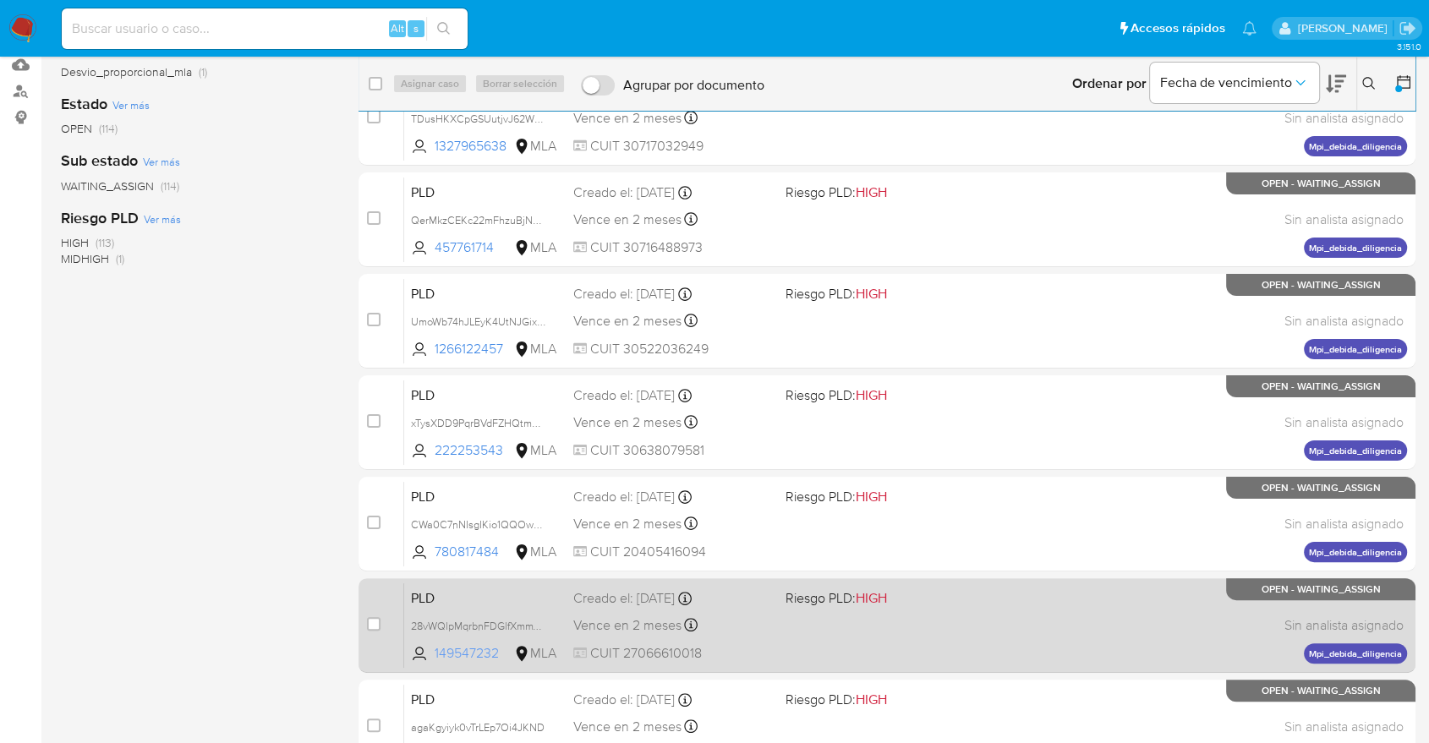
scroll to position [461, 0]
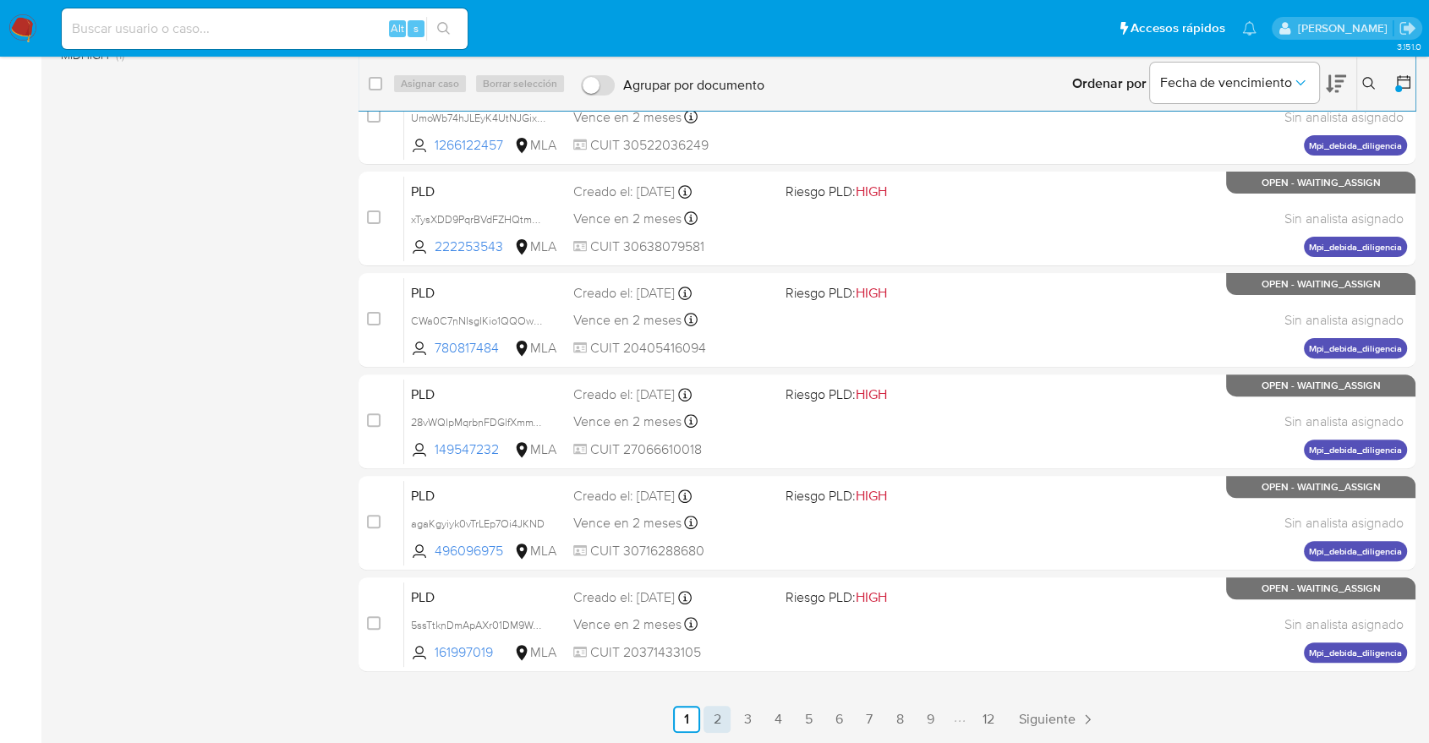
click at [726, 717] on link "2" at bounding box center [717, 719] width 27 height 27
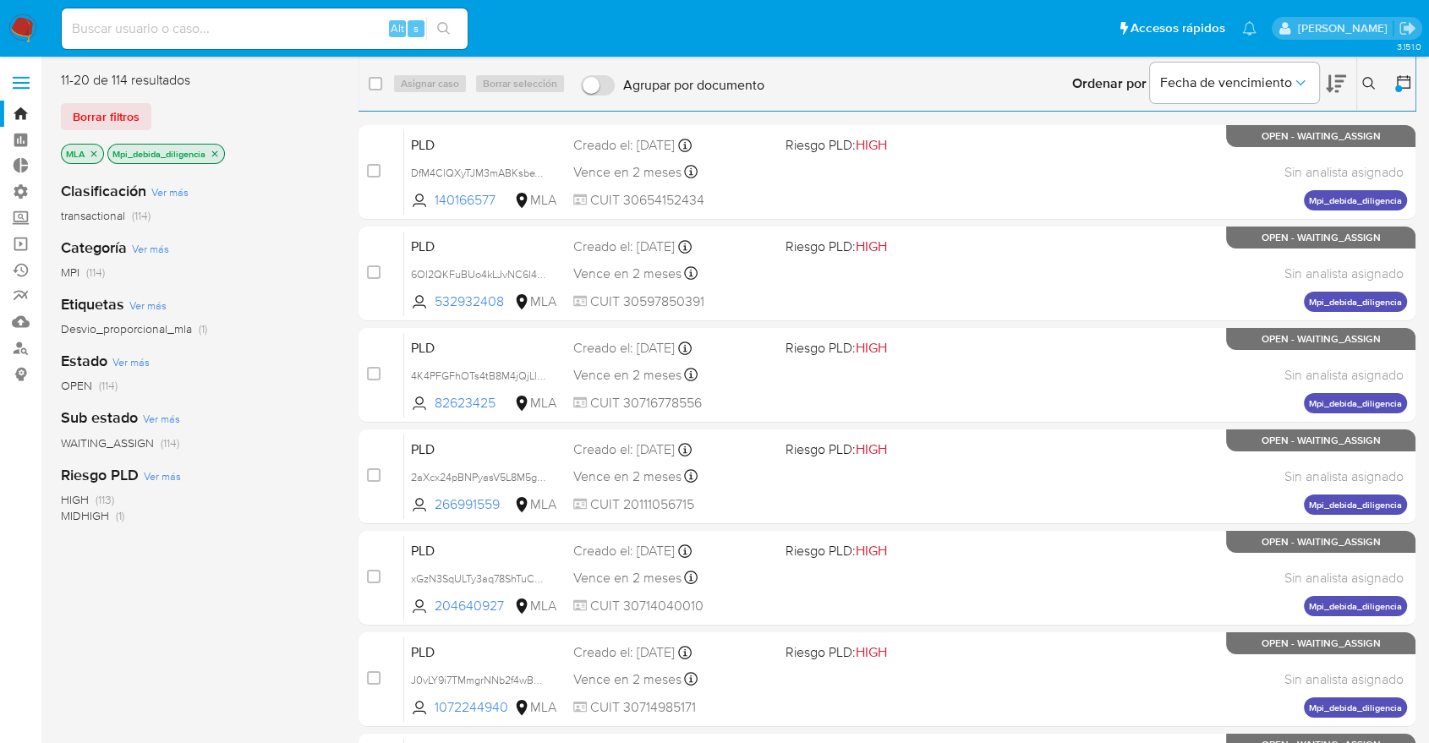
click at [152, 327] on span "Desvio_proporcional_mla" at bounding box center [126, 329] width 131 height 17
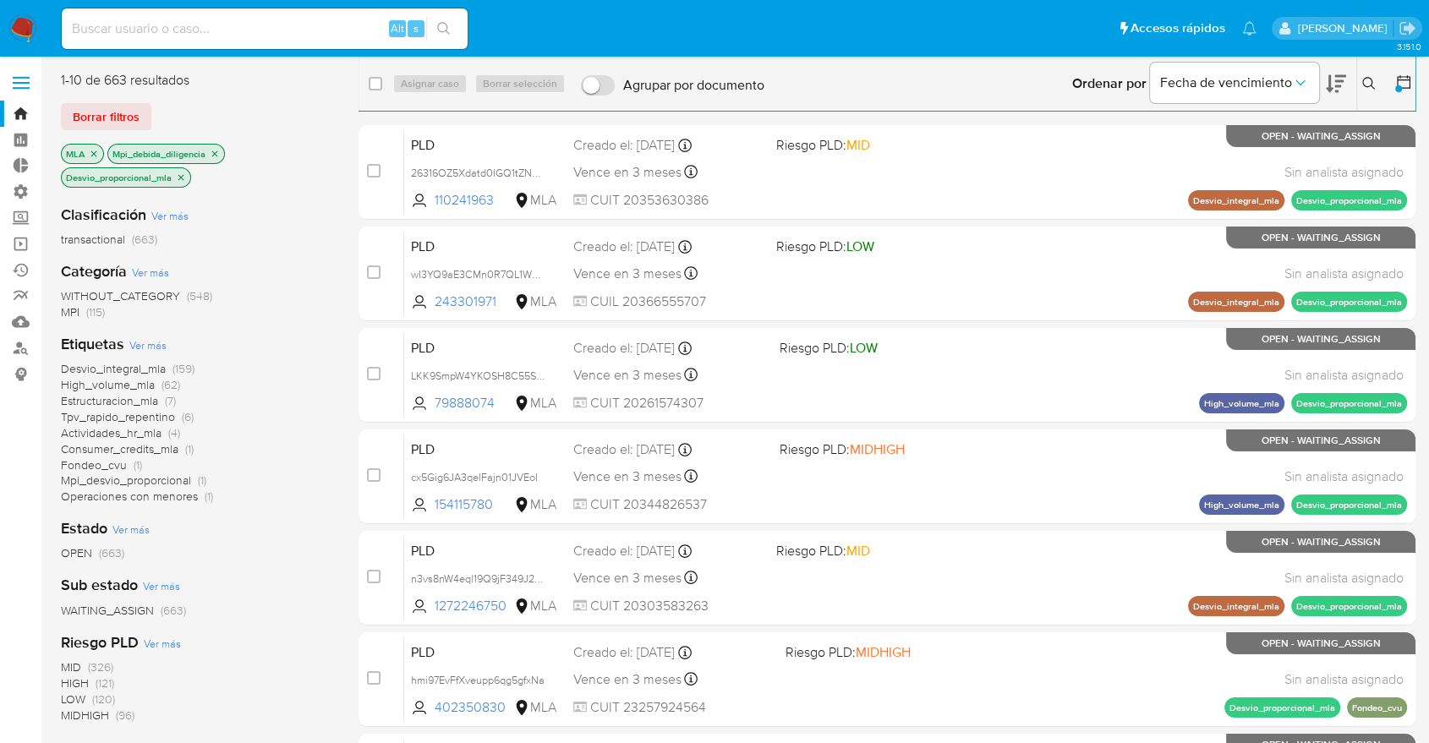
click at [184, 175] on icon "close-filter" at bounding box center [181, 178] width 10 height 10
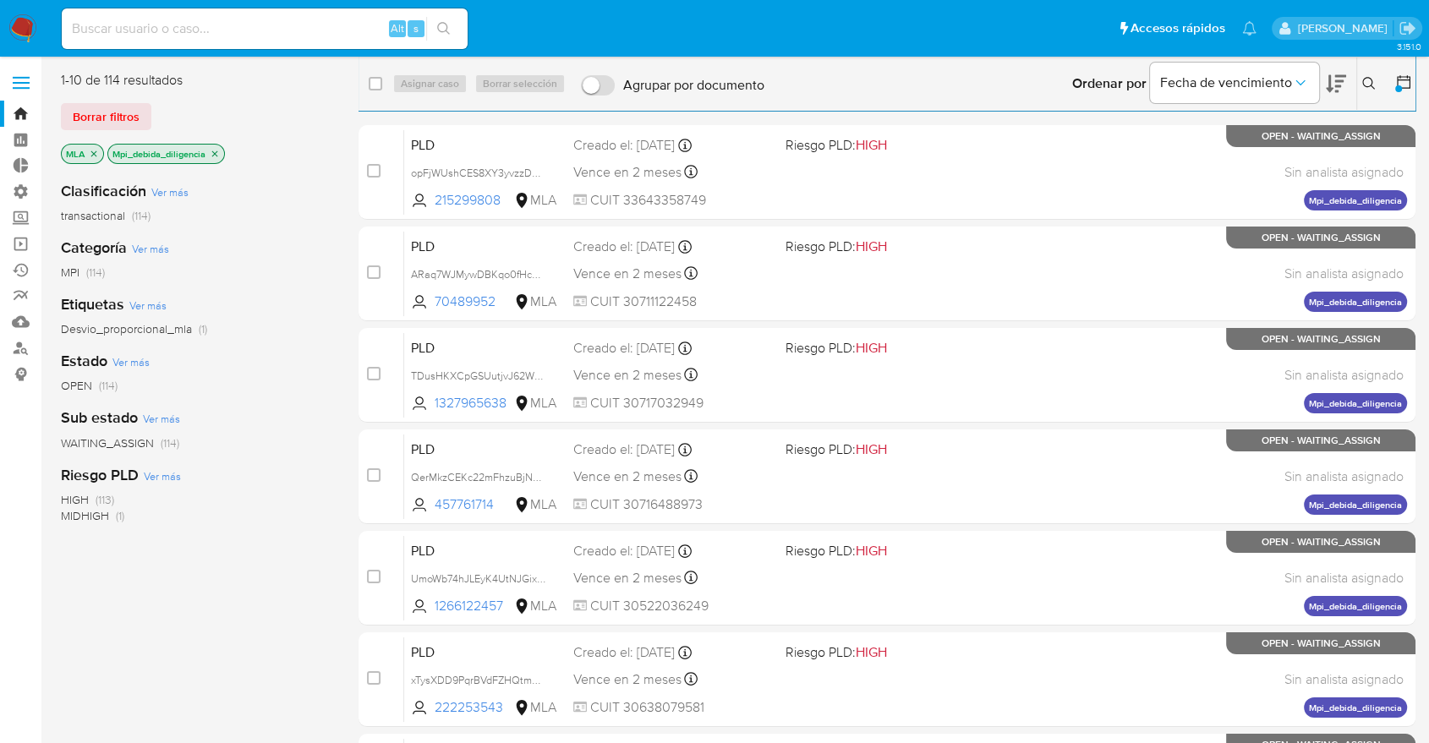
drag, startPoint x: 217, startPoint y: 145, endPoint x: 216, endPoint y: 154, distance: 8.5
click at [216, 154] on p "Mpi_debida_diligencia" at bounding box center [166, 154] width 116 height 19
click at [216, 154] on icon "close-filter" at bounding box center [215, 154] width 6 height 6
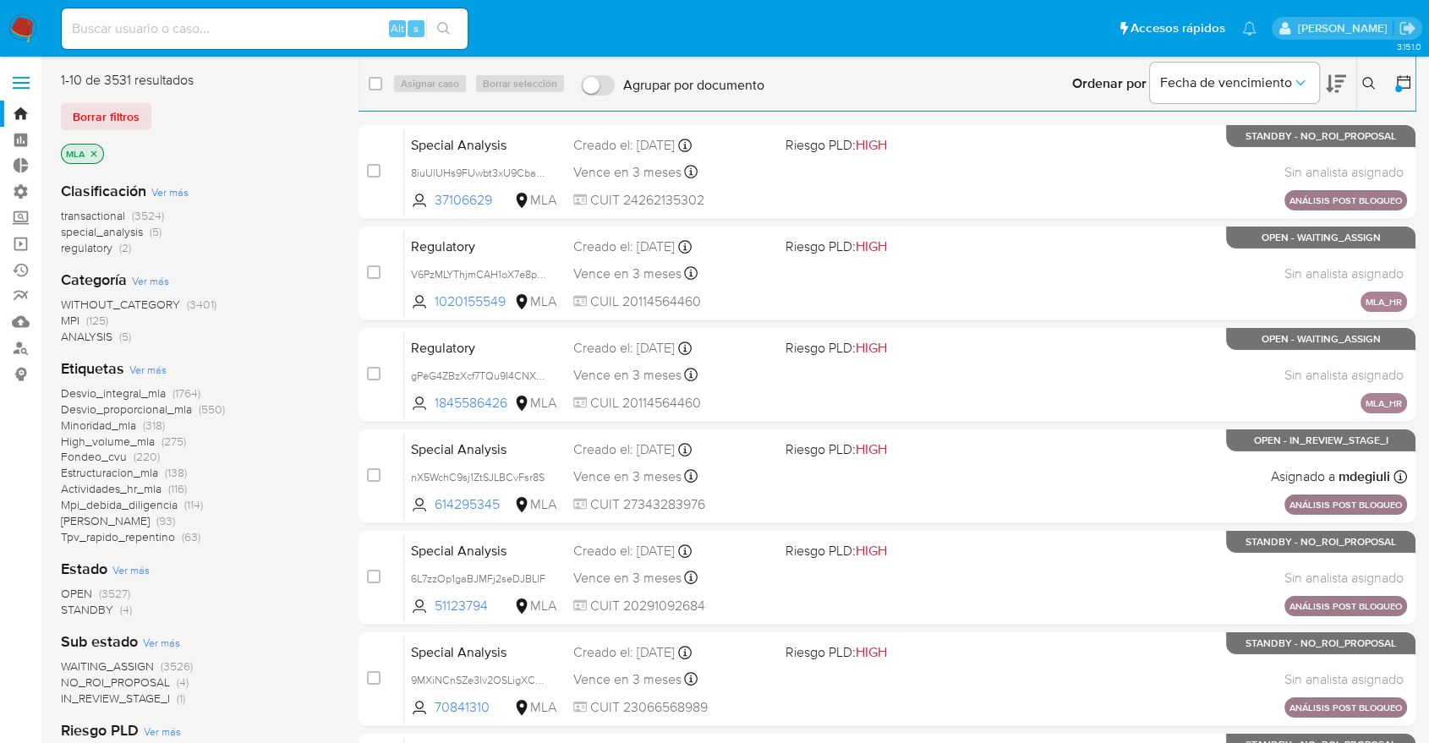
click at [0, 485] on aside "Bandeja Tablero Tablero Externo Administración Reglas Roles Usuarios Equipos Co…" at bounding box center [20, 602] width 41 height 1205
